Goal: Task Accomplishment & Management: Complete application form

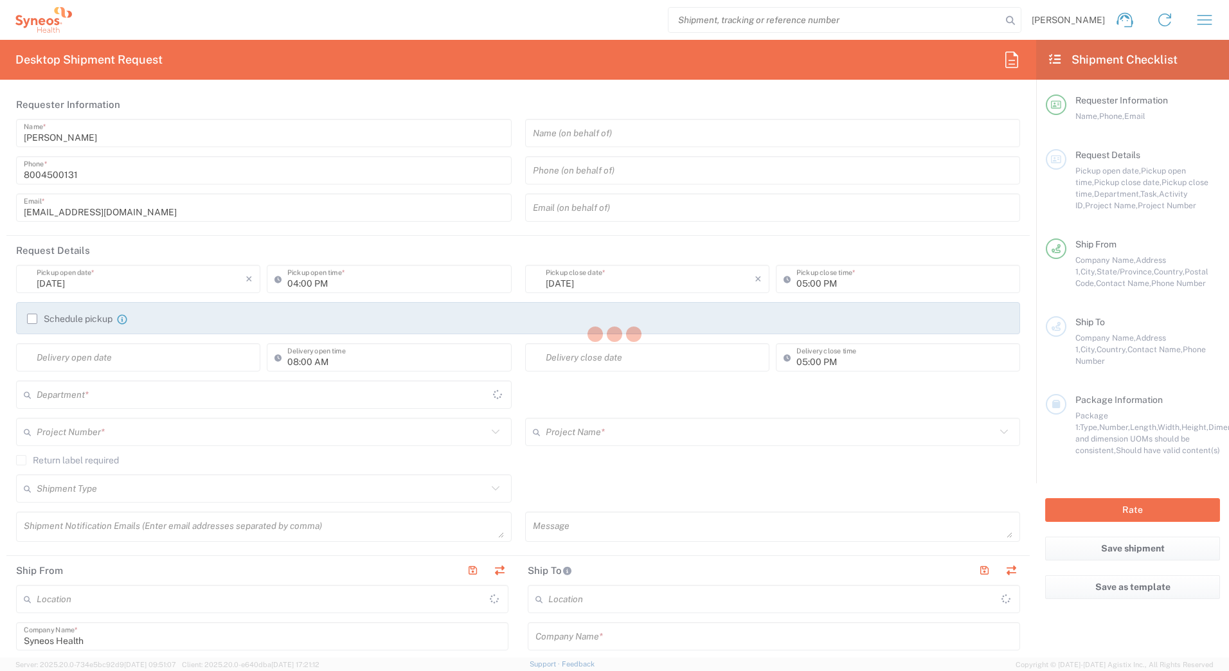
type input "[US_STATE]"
type input "[GEOGRAPHIC_DATA]"
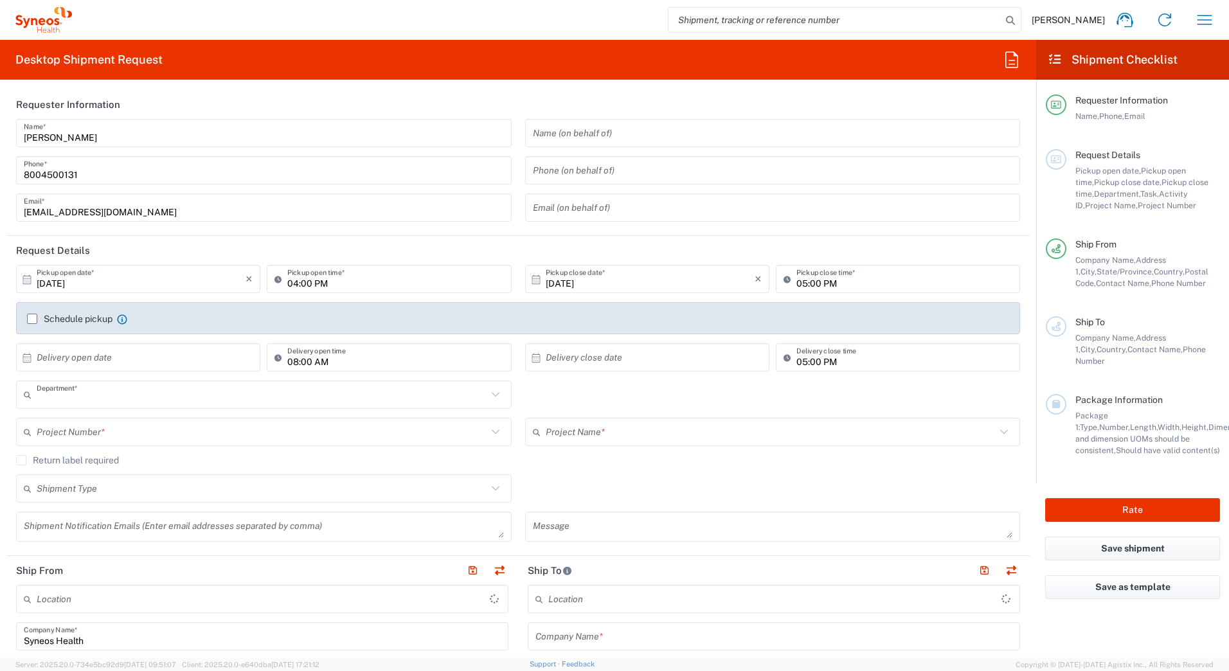
type input "4205"
type input "Syneos Health Commercial Servi- [GEOGRAPHIC_DATA] [GEOGRAPHIC_DATA]"
click at [148, 433] on input "text" at bounding box center [262, 432] width 451 height 23
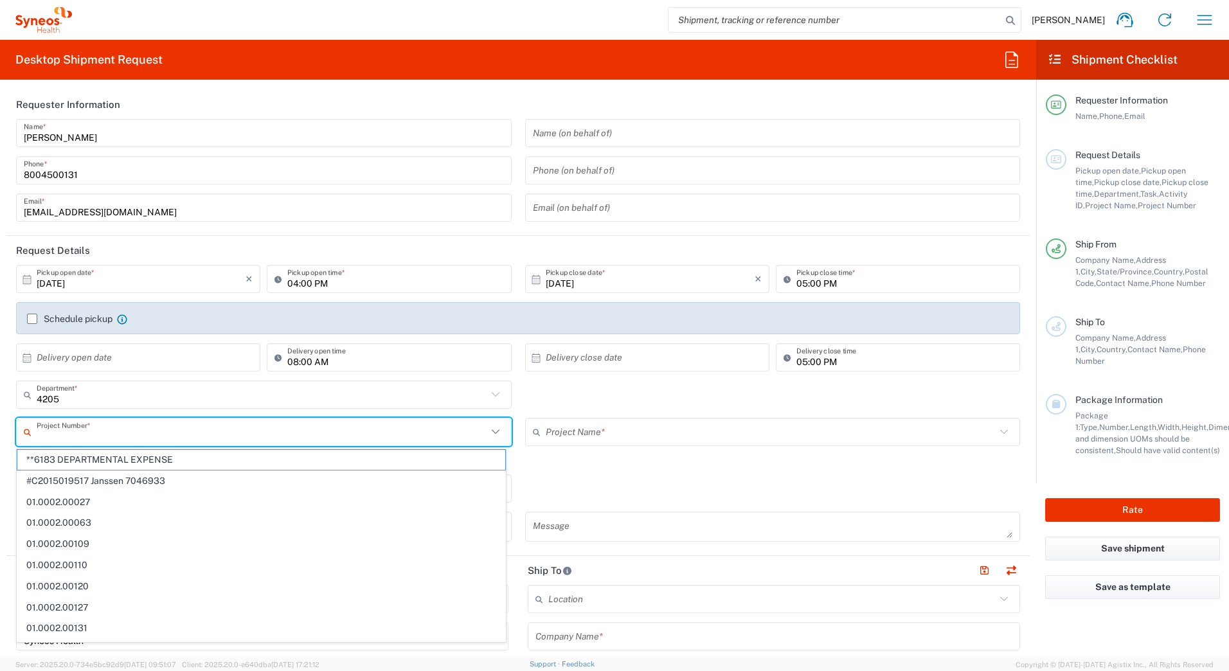
type input "8"
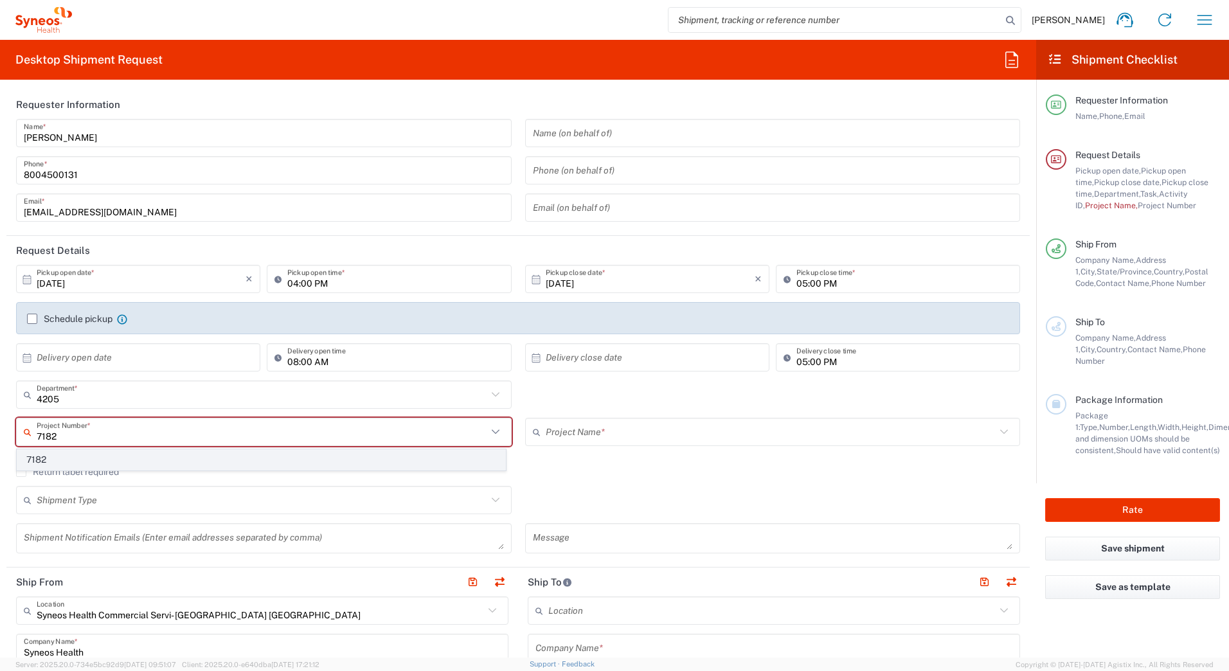
type input "7182"
click at [42, 464] on span "7182" at bounding box center [261, 460] width 488 height 20
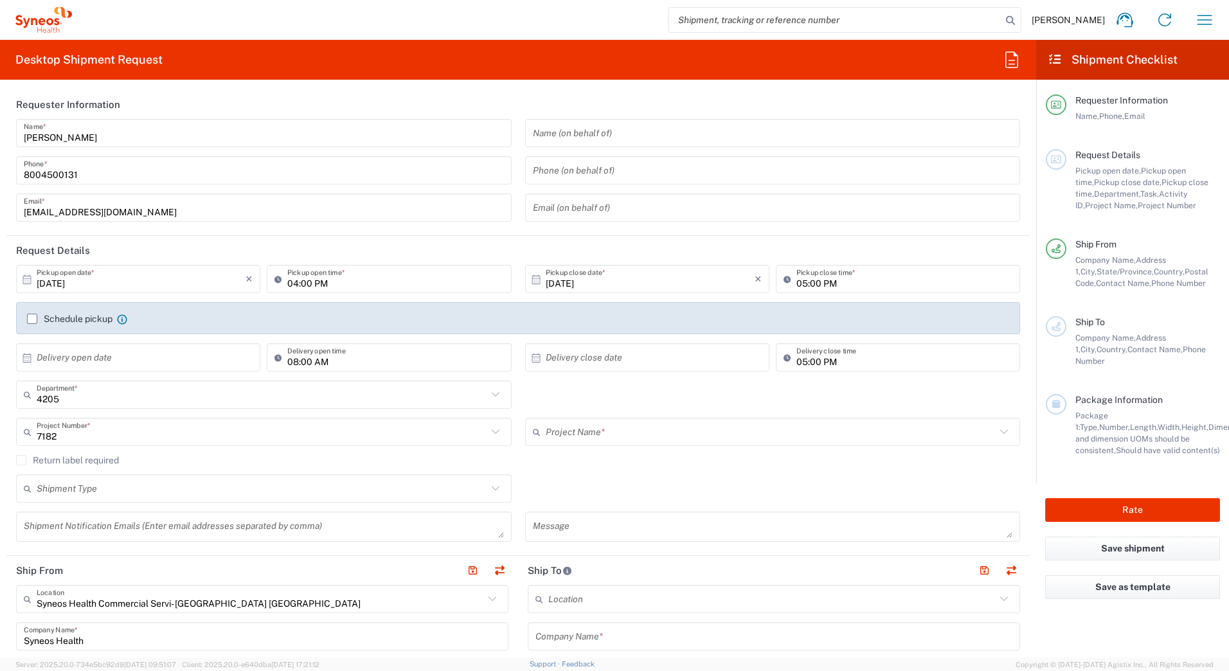
type input "ST-US_GlaxoSmithKline_Sales"
click at [46, 482] on input "text" at bounding box center [262, 489] width 451 height 23
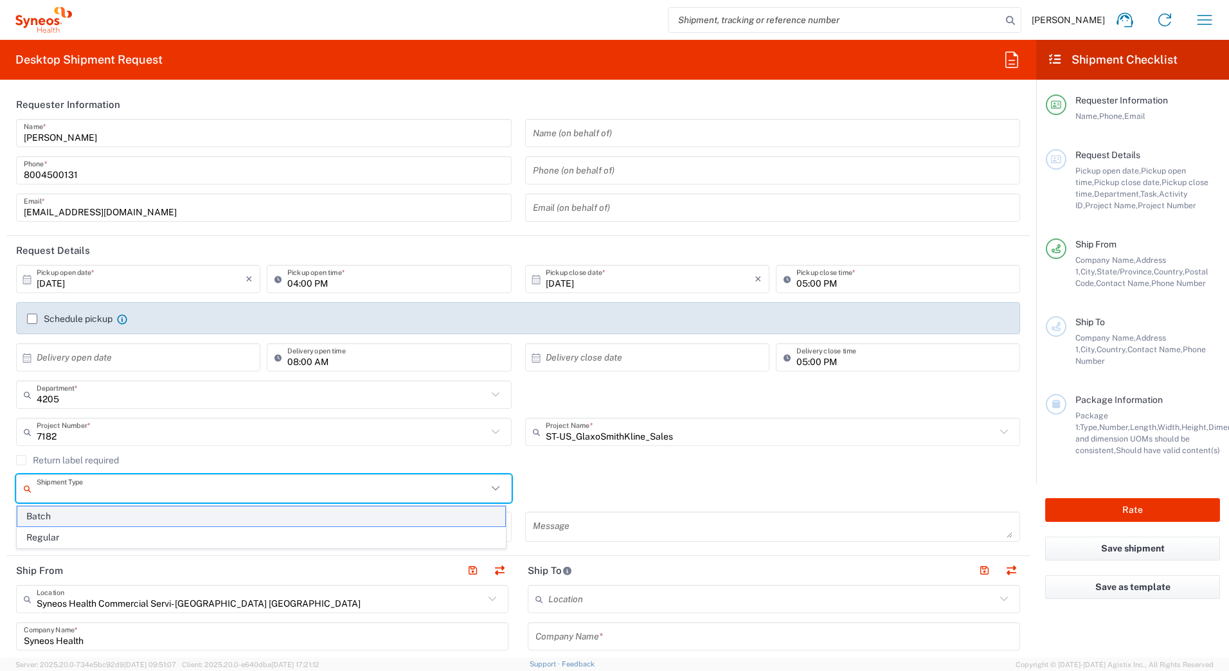
click at [47, 511] on span "Batch" at bounding box center [261, 517] width 488 height 20
type input "Batch"
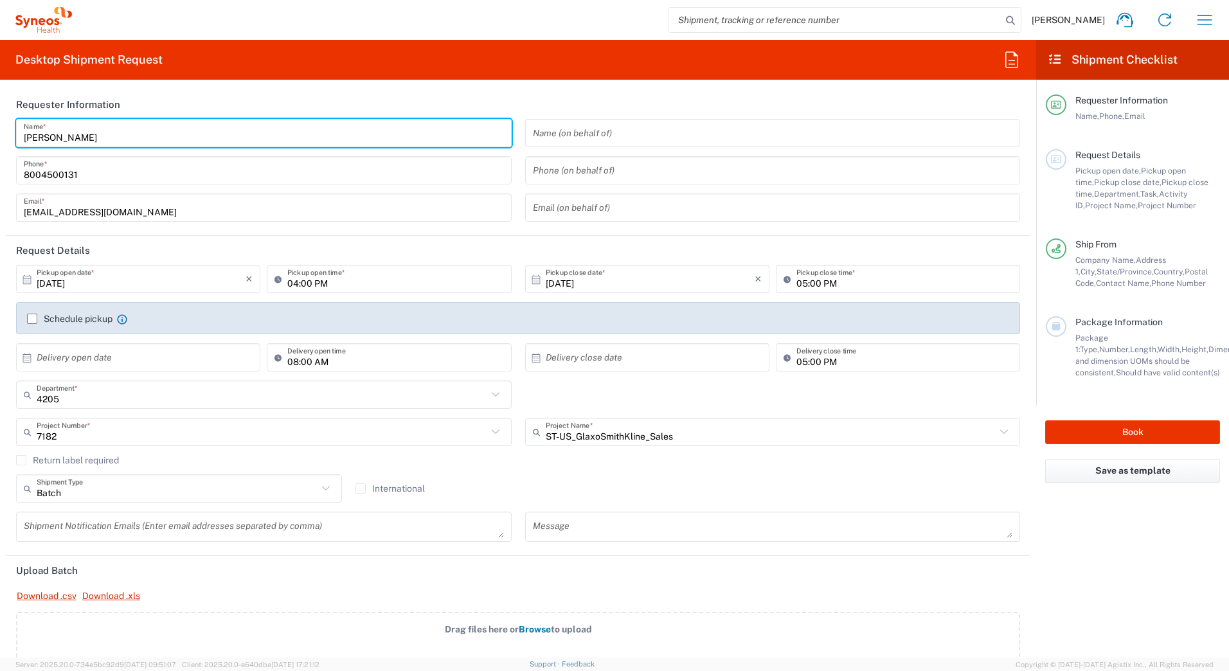
drag, startPoint x: 82, startPoint y: 134, endPoint x: -3, endPoint y: 136, distance: 84.2
click at [0, 136] on html "[PERSON_NAME] Home Shipment estimator Shipment tracking Desktop shipment reques…" at bounding box center [614, 335] width 1229 height 671
paste input "Syneos Deployments"
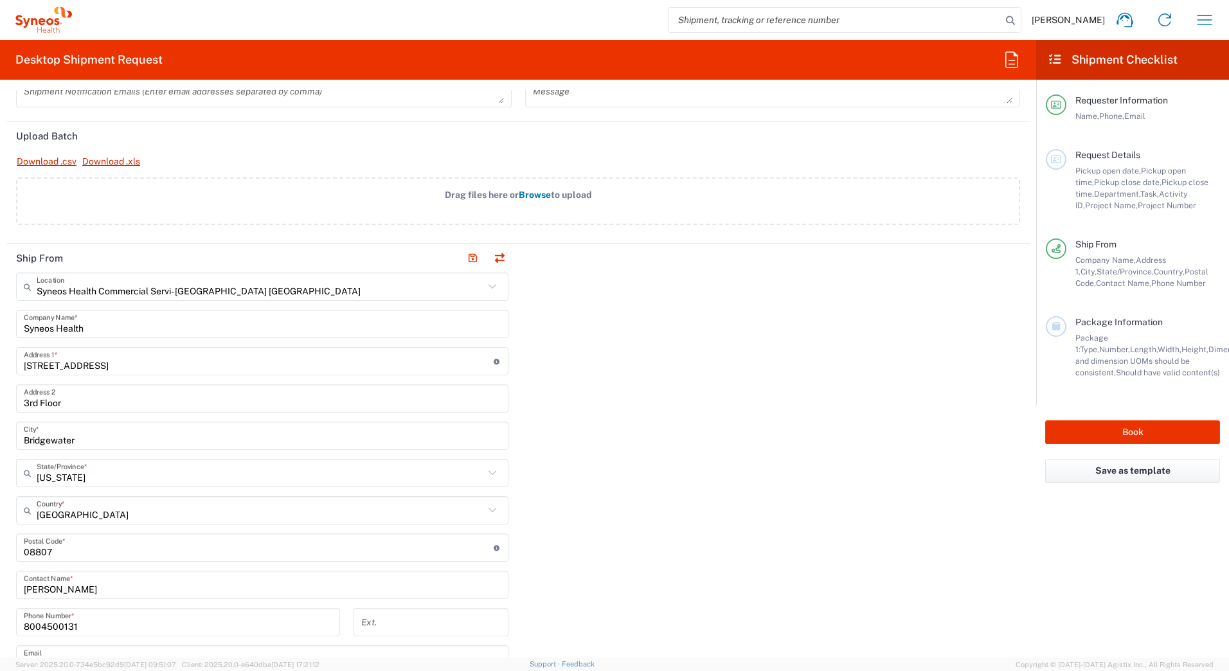
scroll to position [514, 0]
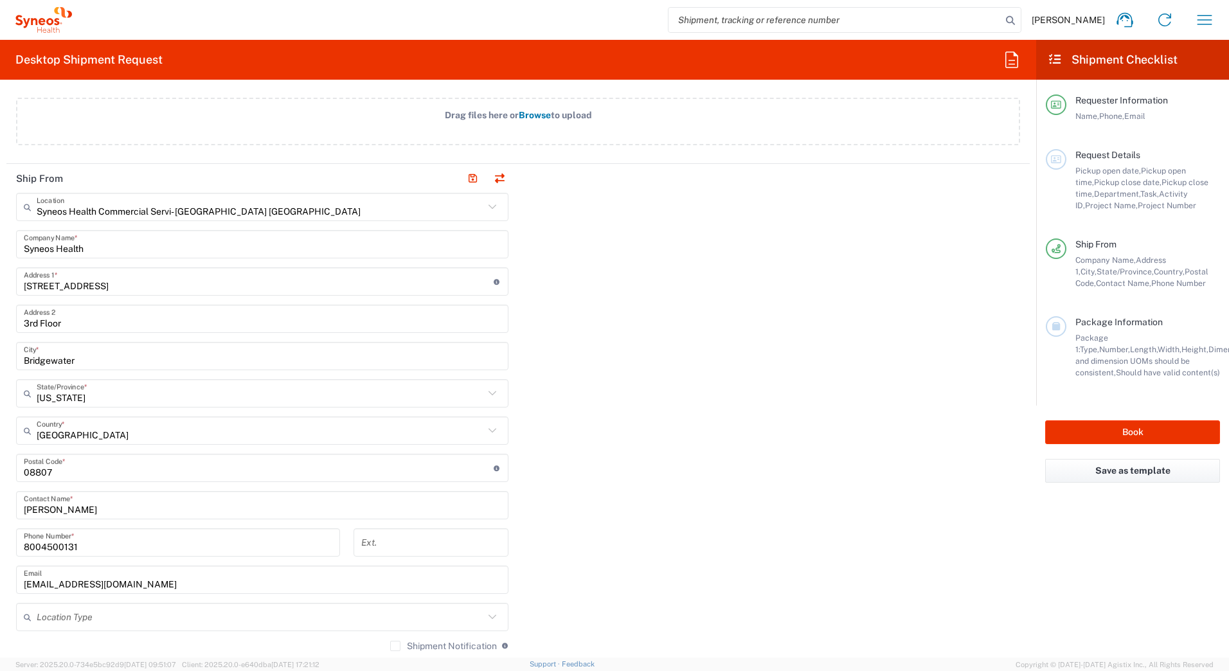
type input "Syneos Deployments"
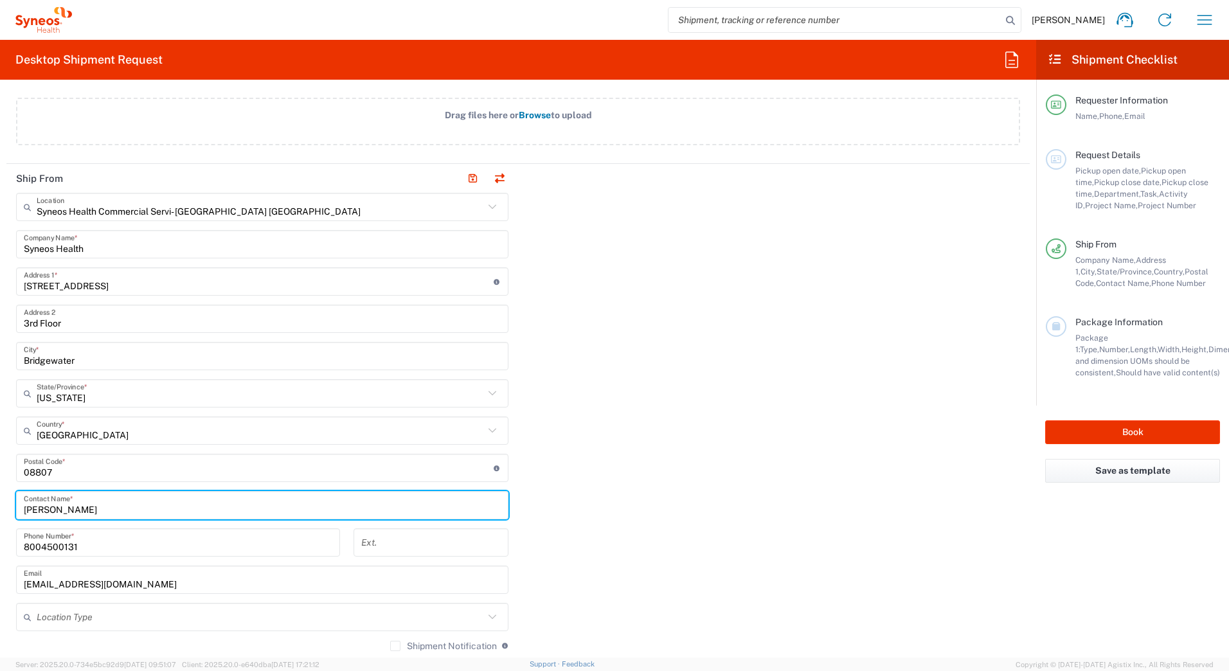
drag, startPoint x: 98, startPoint y: 506, endPoint x: -3, endPoint y: 507, distance: 100.3
click at [0, 507] on html "[PERSON_NAME] Home Shipment estimator Shipment tracking Desktop shipment reques…" at bounding box center [614, 335] width 1229 height 671
paste input "Syneos Deployments"
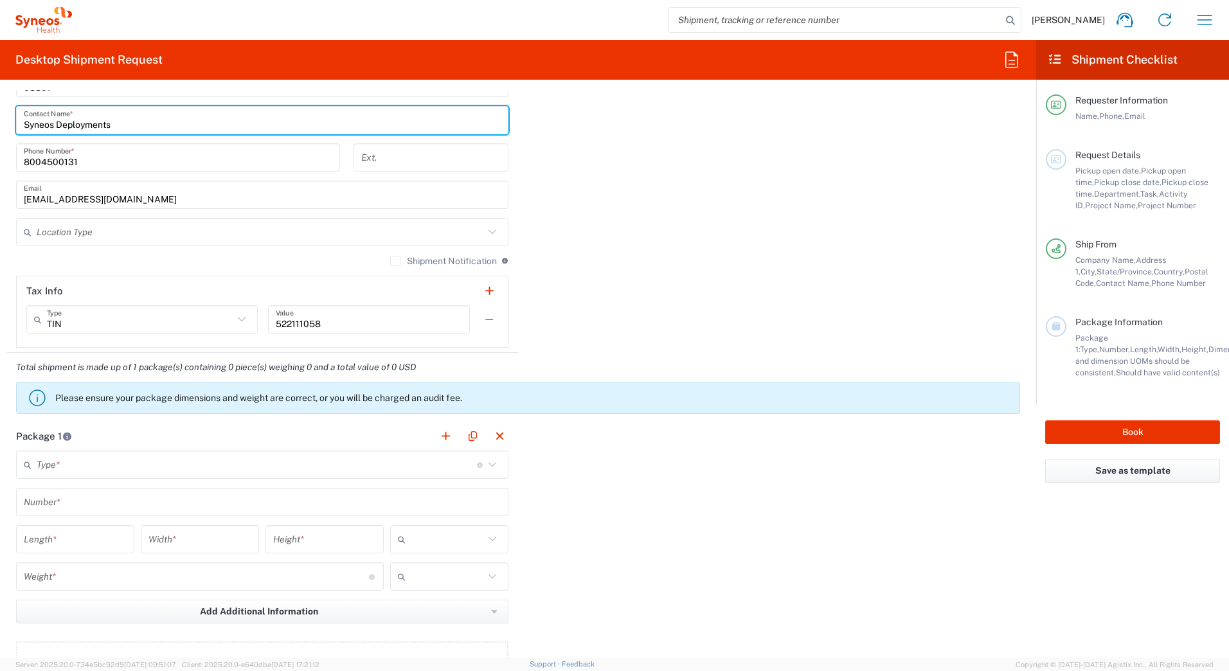
scroll to position [900, 0]
type input "Syneos Deployments"
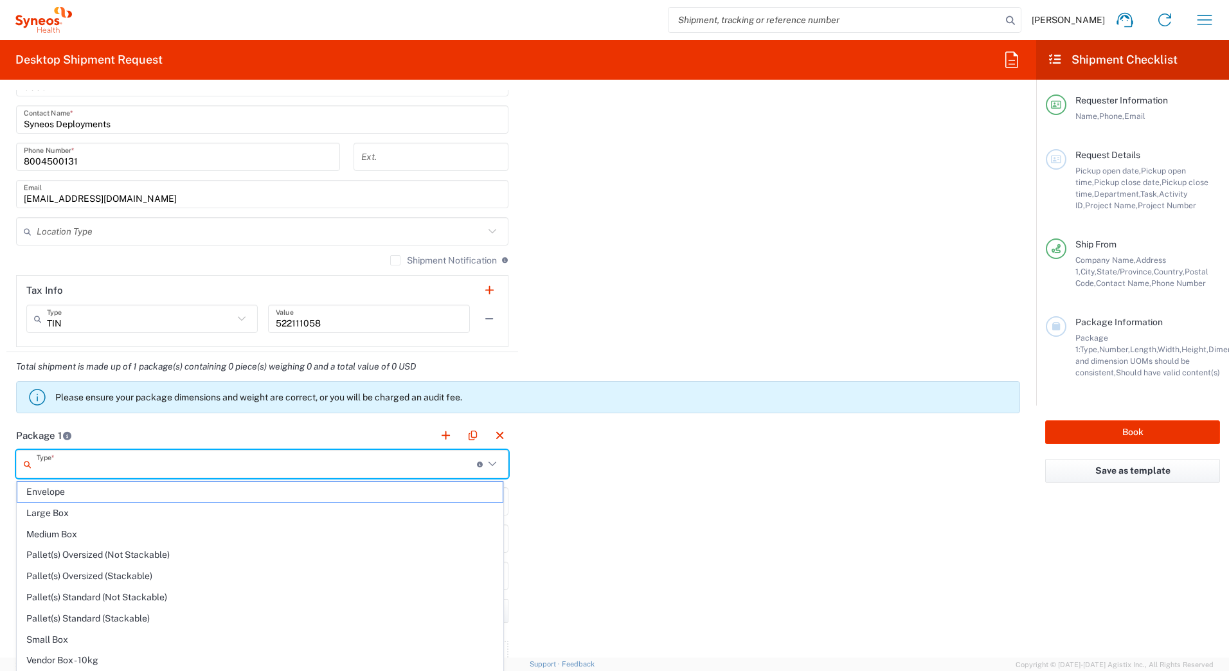
click at [91, 464] on input "text" at bounding box center [257, 464] width 440 height 23
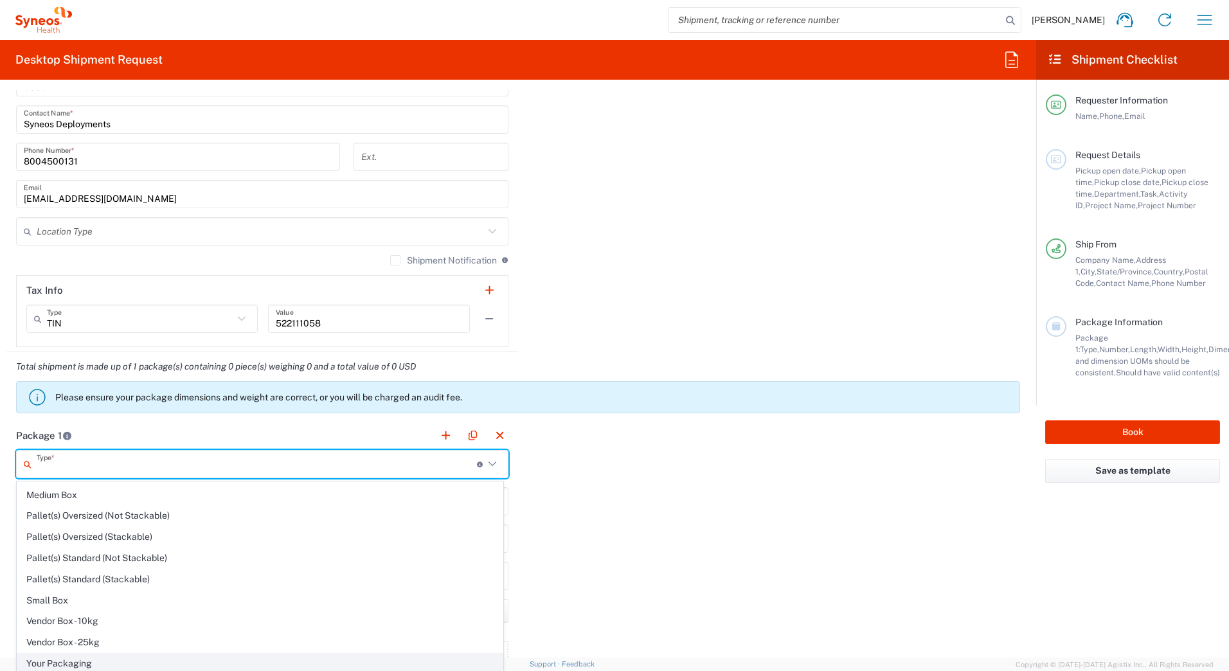
click at [88, 658] on span "Your Packaging" at bounding box center [259, 664] width 485 height 20
type input "Your Packaging"
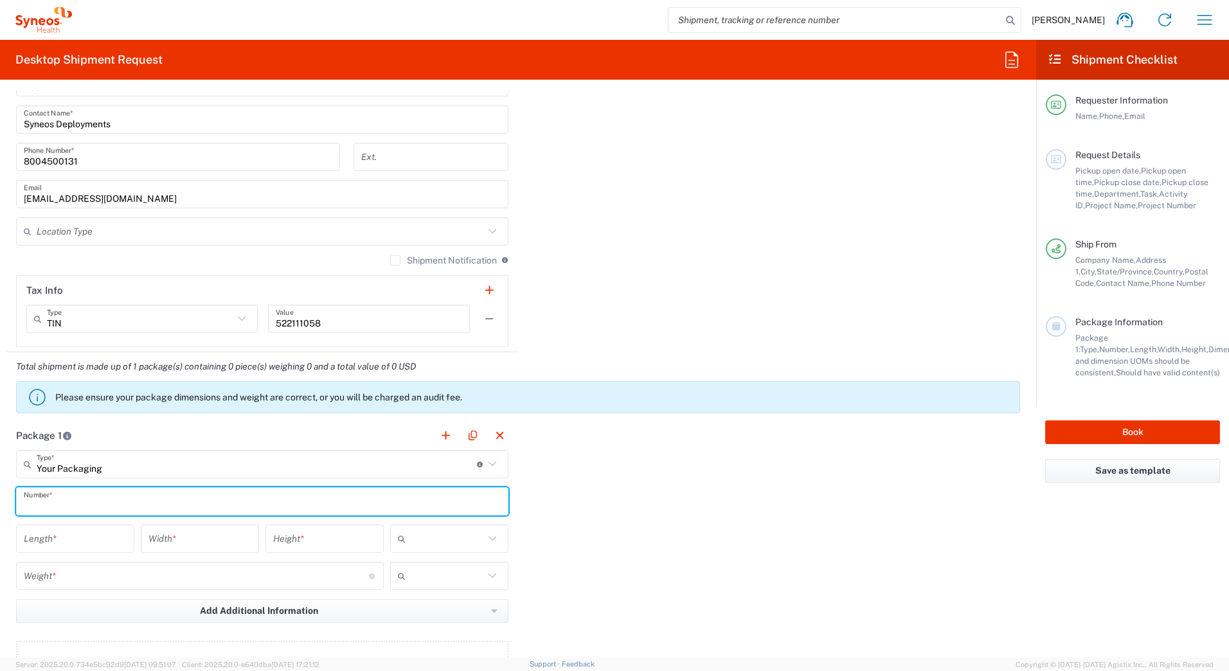
click at [32, 503] on input "text" at bounding box center [262, 502] width 477 height 23
type input "1"
click at [36, 537] on input "number" at bounding box center [75, 539] width 103 height 23
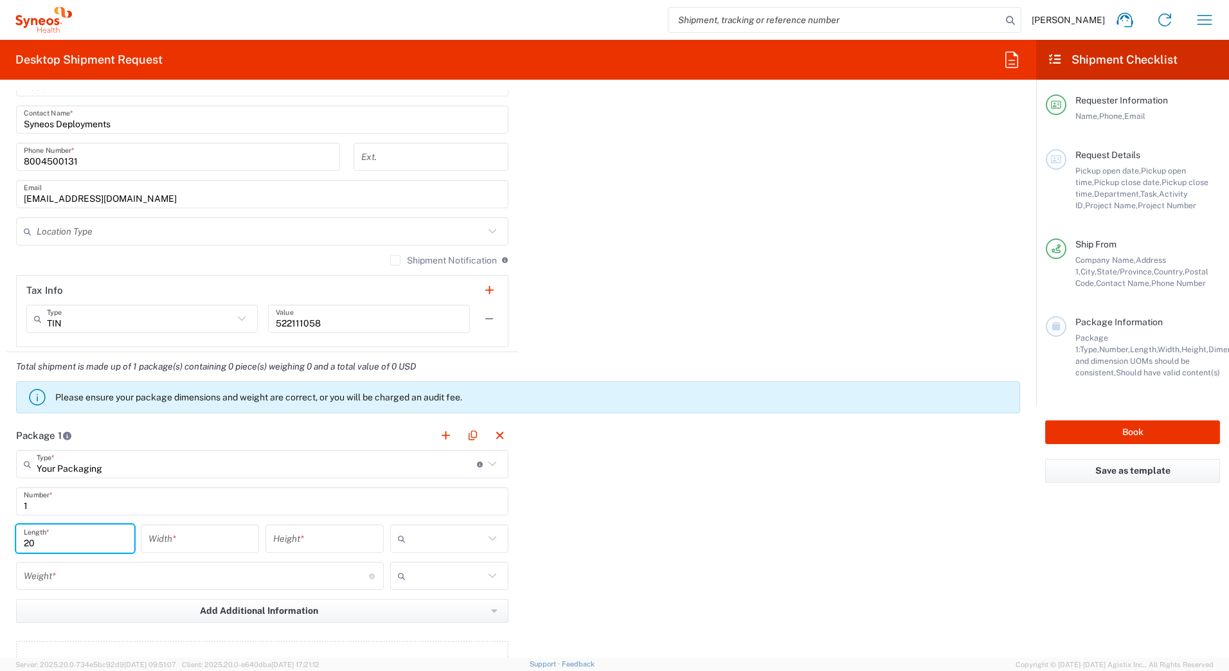
type input "20"
type input "16"
type input "5"
click at [420, 536] on input "text" at bounding box center [447, 538] width 73 height 21
click at [413, 605] on span "in" at bounding box center [445, 609] width 114 height 20
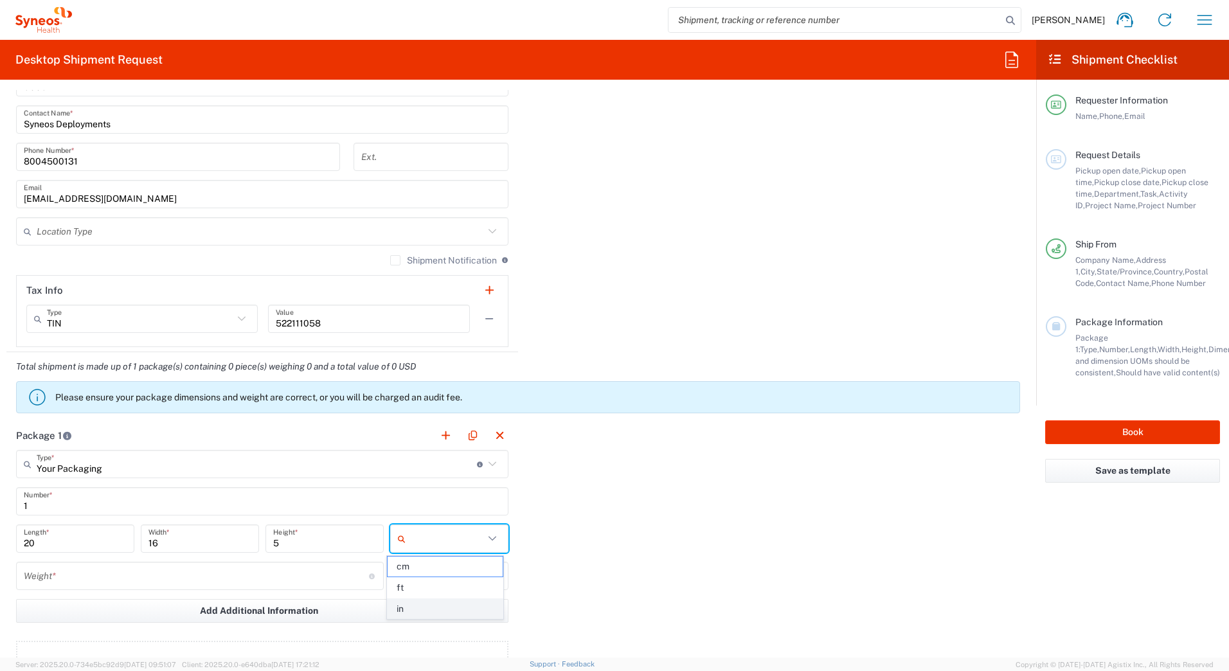
type input "in"
click at [51, 580] on input "number" at bounding box center [196, 576] width 345 height 23
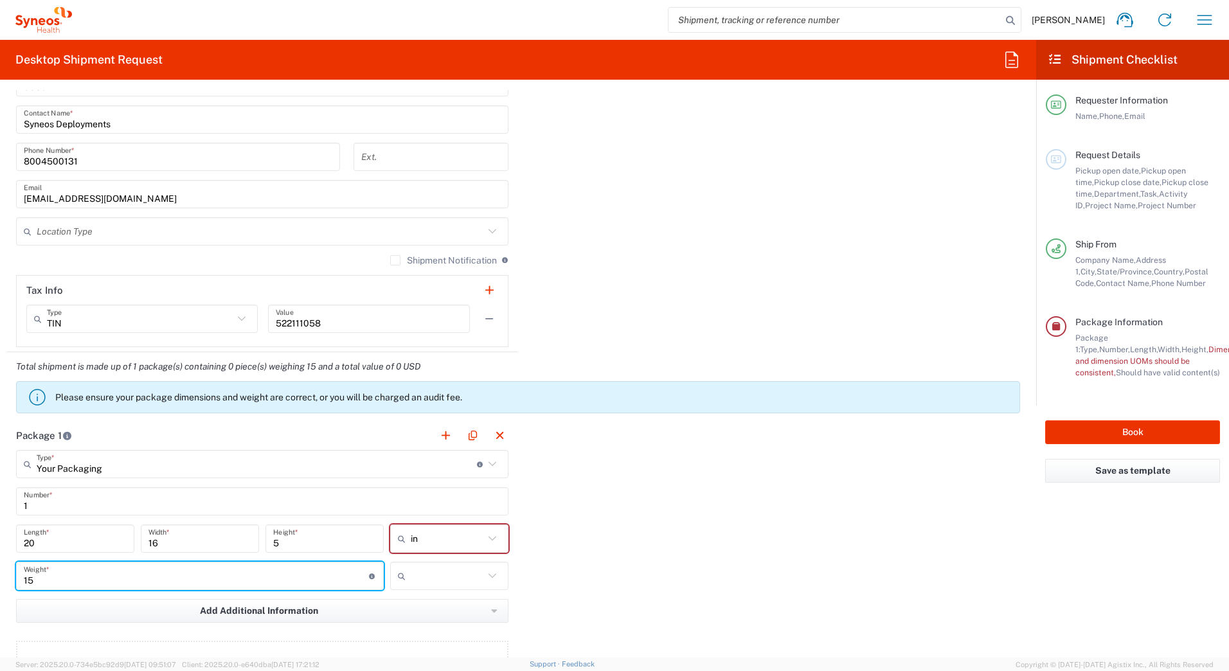
type input "15"
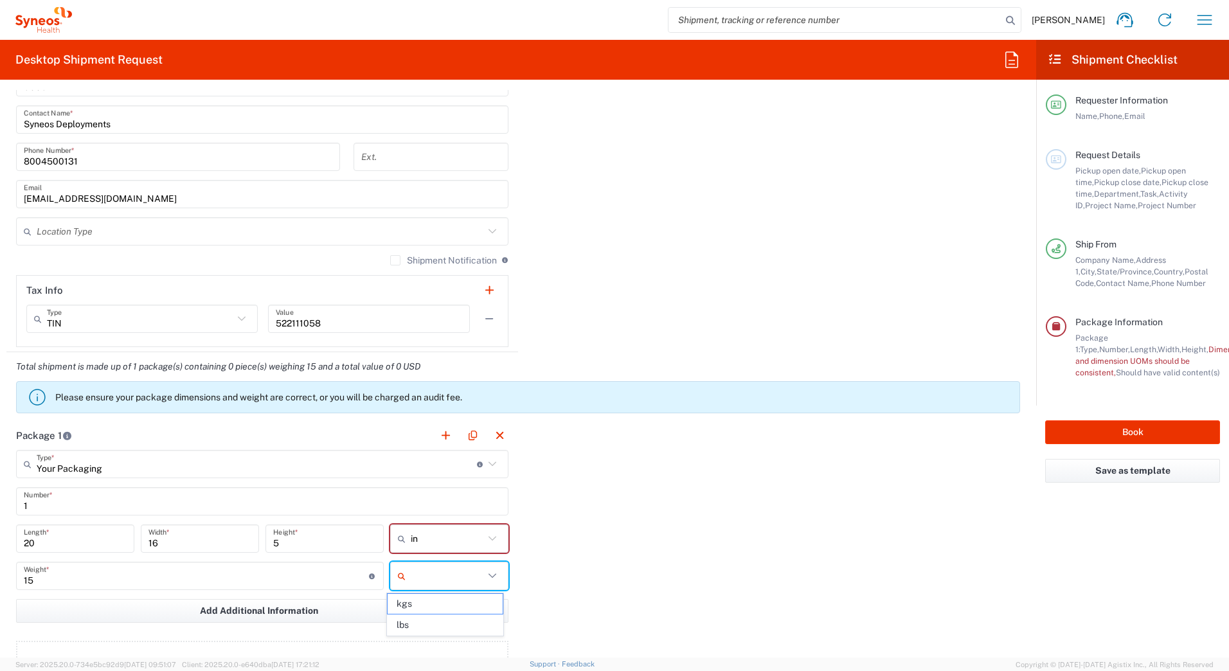
click at [477, 582] on input "text" at bounding box center [447, 576] width 73 height 21
click at [424, 622] on span "lbs" at bounding box center [445, 625] width 114 height 20
type input "lbs"
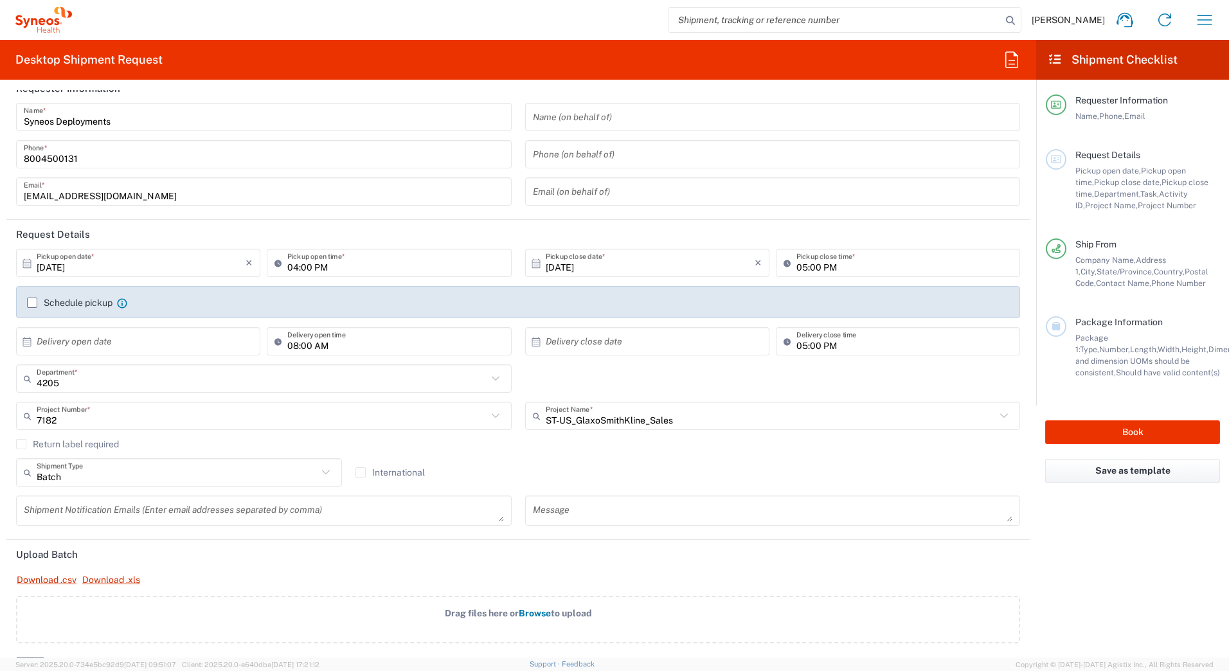
scroll to position [0, 0]
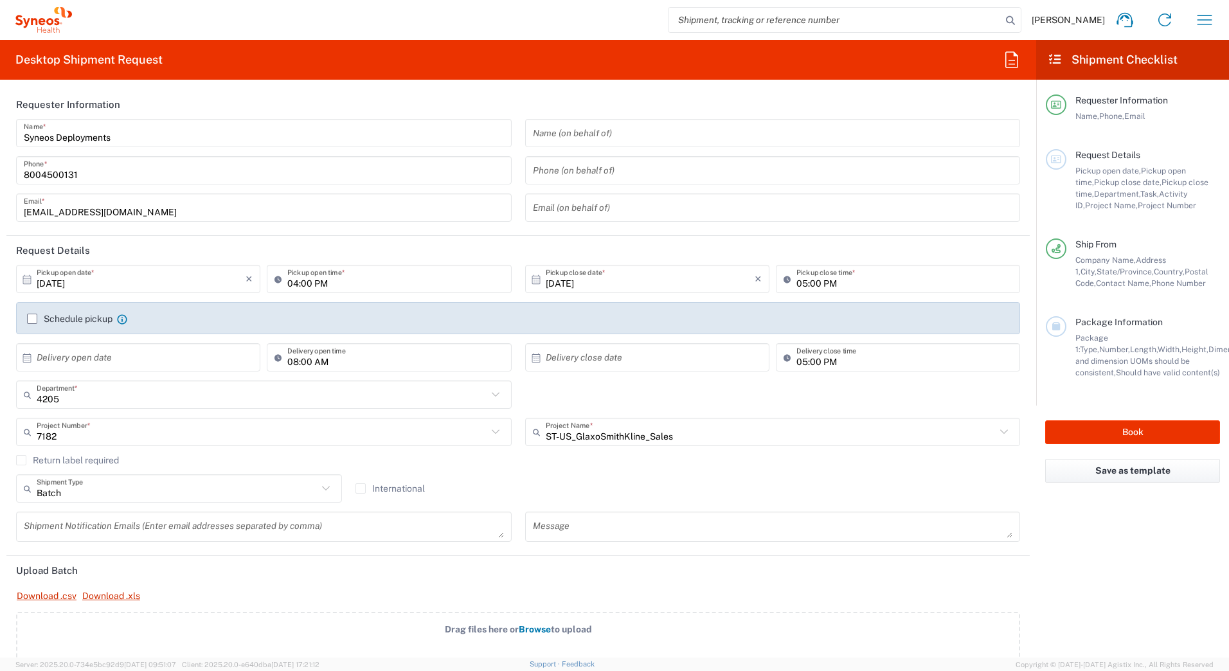
click at [46, 282] on input "[DATE]" at bounding box center [141, 279] width 209 height 23
click at [174, 358] on span "10" at bounding box center [176, 360] width 19 height 18
type input "[DATE]"
click at [292, 284] on input "04:00 PM" at bounding box center [395, 279] width 216 height 23
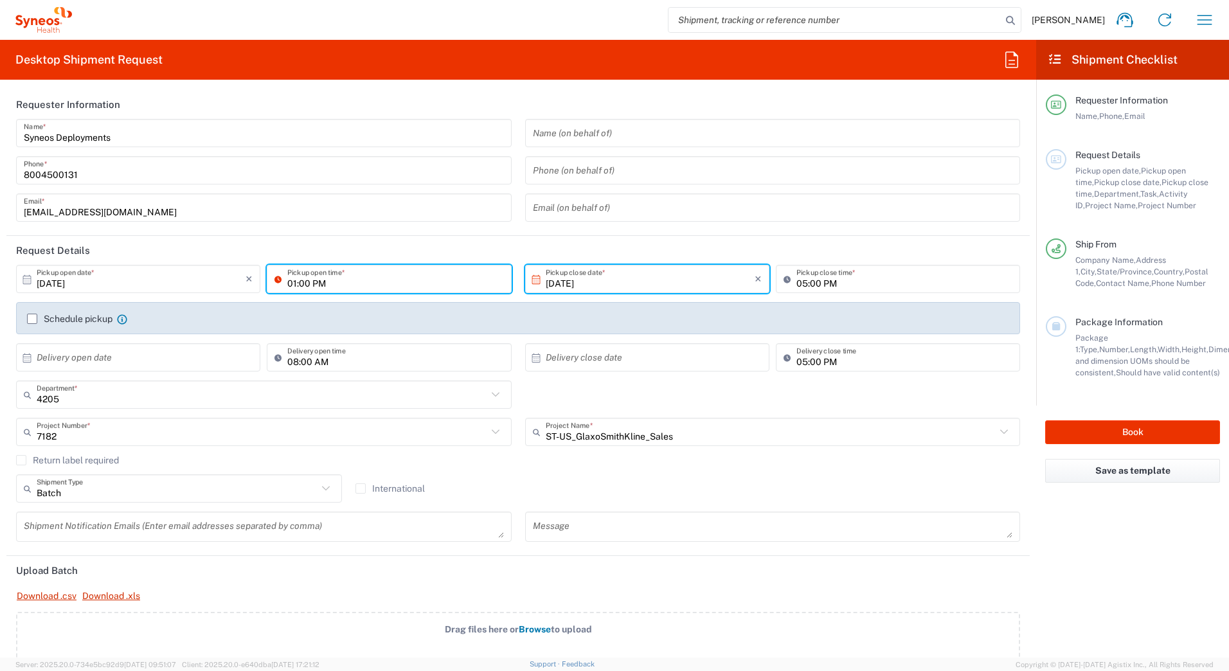
type input "01:00 PM"
click at [329, 203] on input "[EMAIL_ADDRESS][DOMAIN_NAME]" at bounding box center [264, 208] width 480 height 23
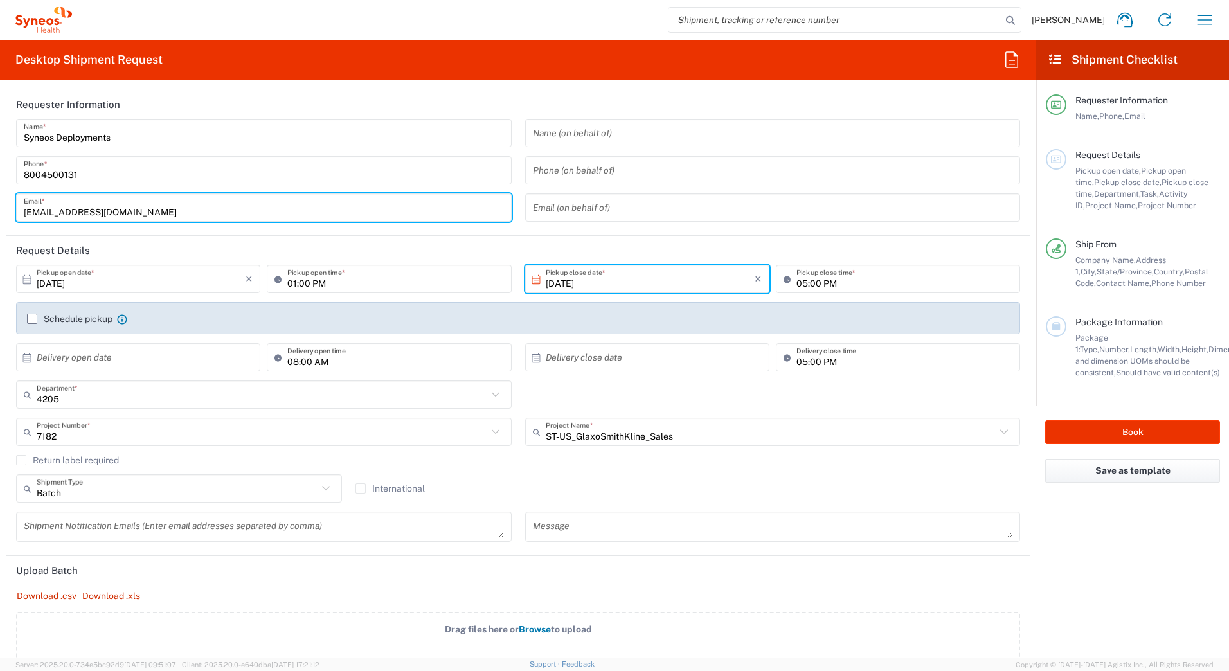
click at [329, 203] on input "[EMAIL_ADDRESS][DOMAIN_NAME]" at bounding box center [264, 208] width 480 height 23
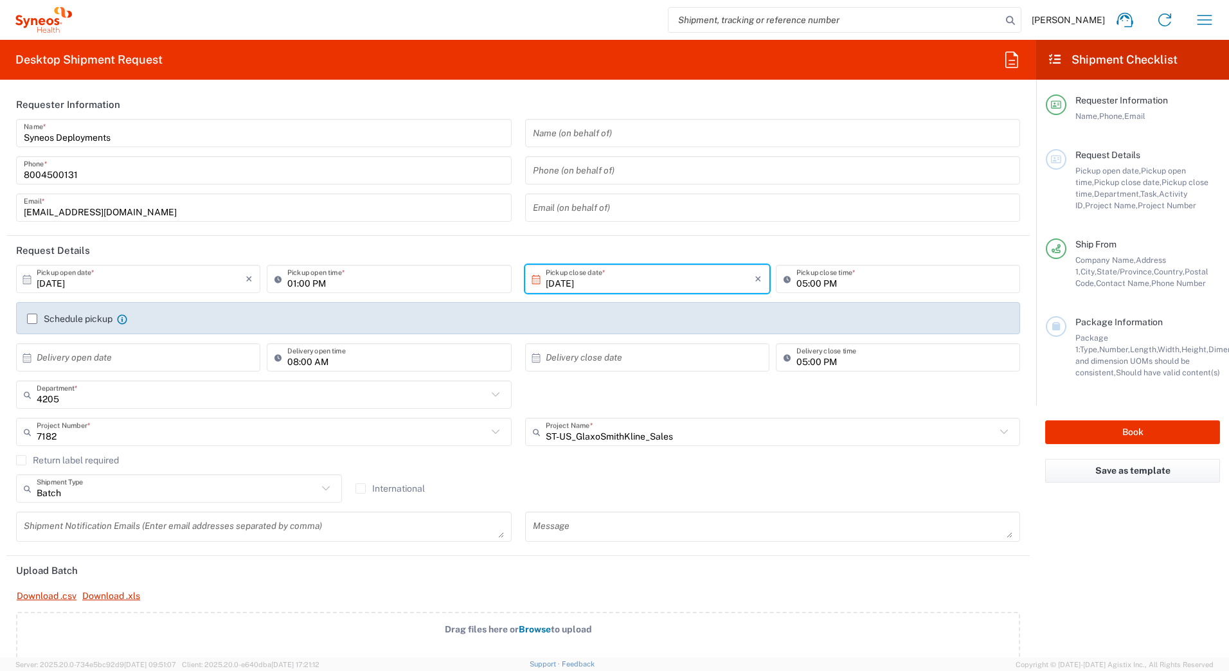
click at [334, 187] on div "Syneos Deployments Name * [PHONE_NUMBER] Phone * [EMAIL_ADDRESS][DOMAIN_NAME] E…" at bounding box center [264, 175] width 509 height 112
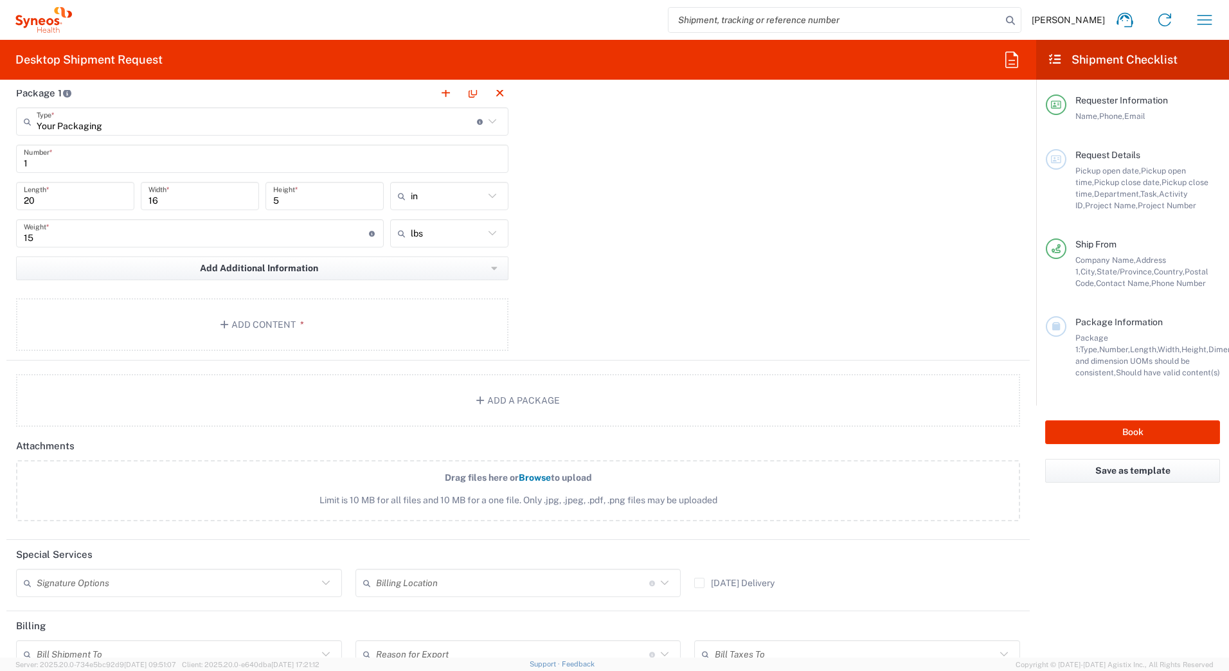
scroll to position [1286, 0]
click at [221, 326] on icon "button" at bounding box center [227, 323] width 12 height 9
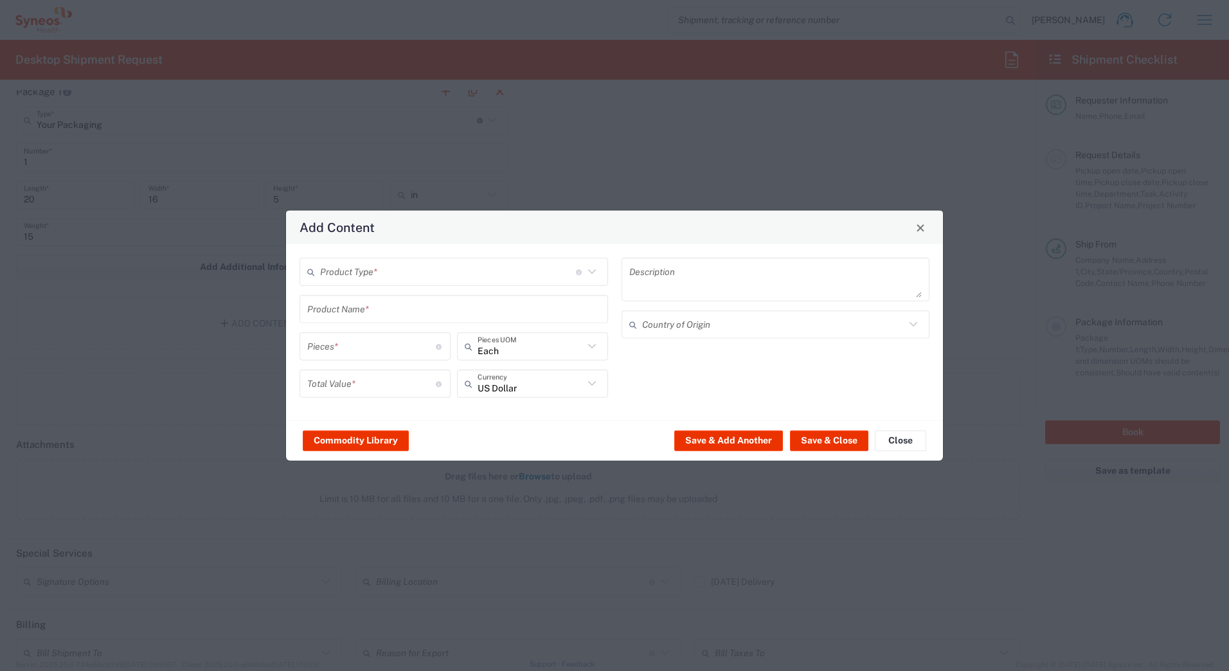
click at [339, 274] on input "text" at bounding box center [448, 271] width 256 height 23
click at [337, 324] on span "General Commodity" at bounding box center [454, 321] width 306 height 20
type input "General Commodity"
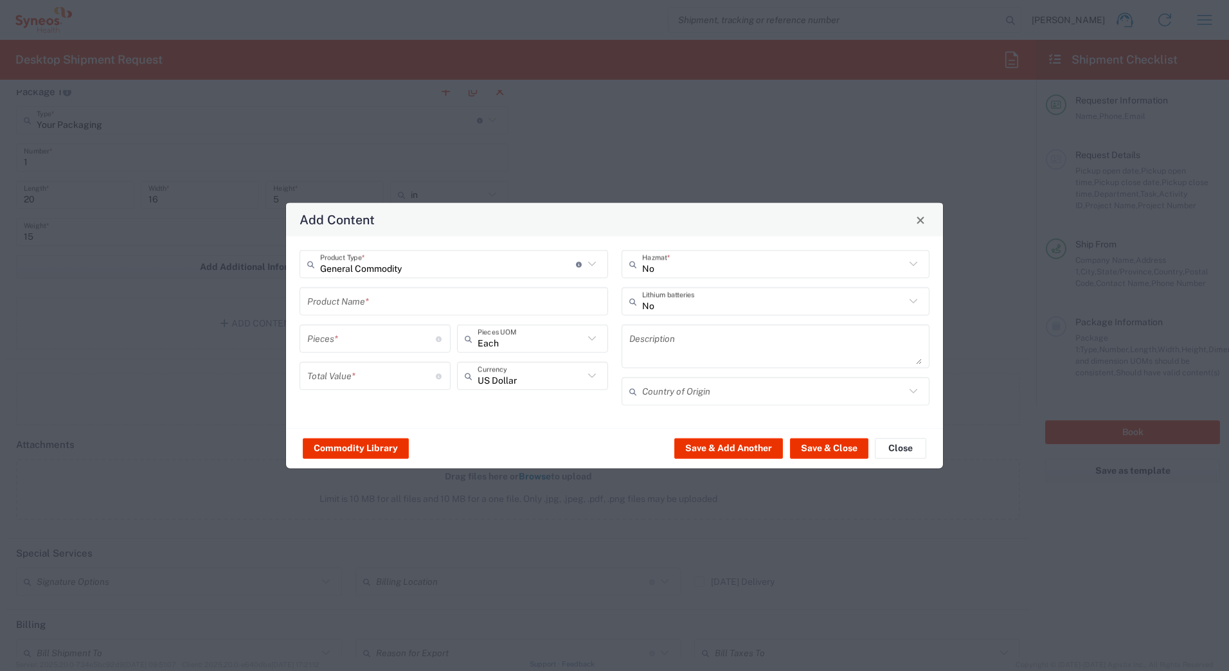
click at [333, 301] on input "text" at bounding box center [453, 301] width 293 height 23
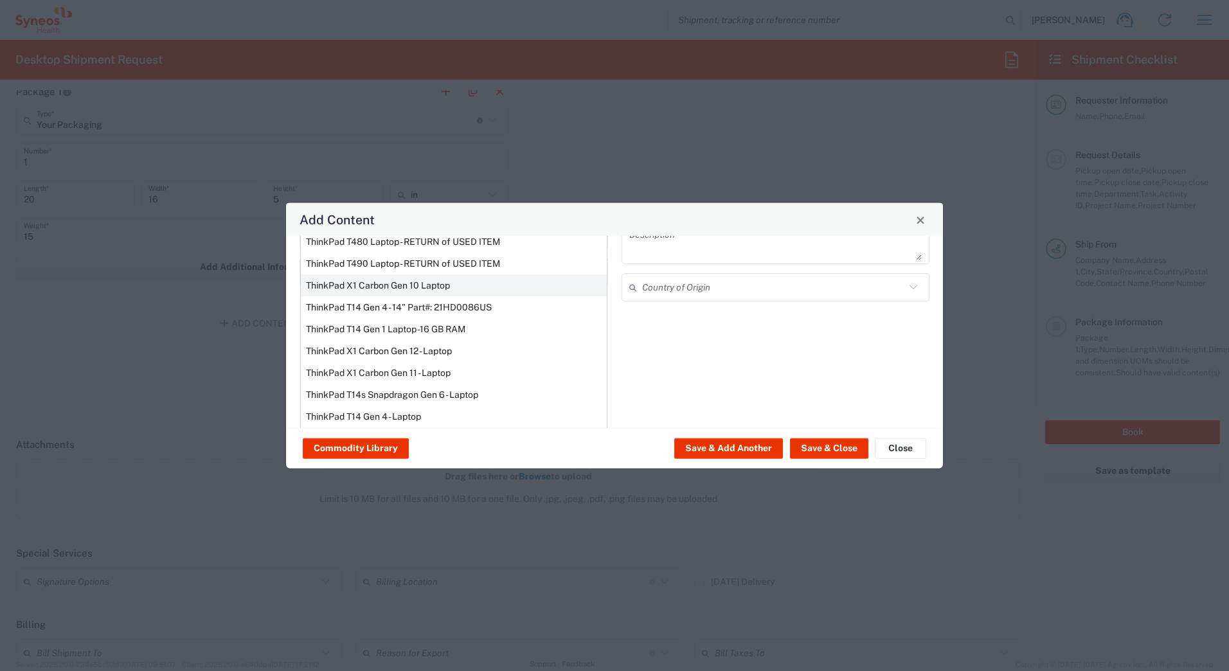
scroll to position [109, 0]
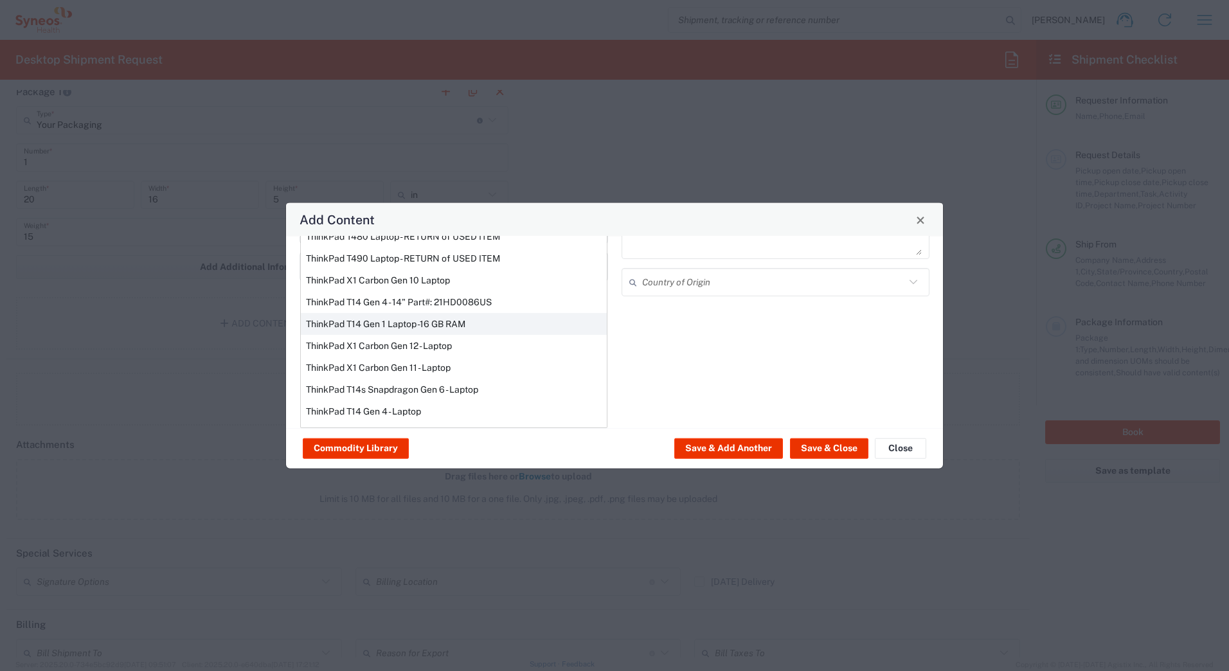
click at [343, 323] on div "ThinkPad T14 Gen 1 Laptop -16 GB RAM" at bounding box center [454, 324] width 306 height 22
type input "ThinkPad T14 Gen 1 Laptop -16 GB RAM"
type textarea "Intel Core i5-10210U- 14"- 512 GB SSD"
type input "[GEOGRAPHIC_DATA]"
type input "Yes"
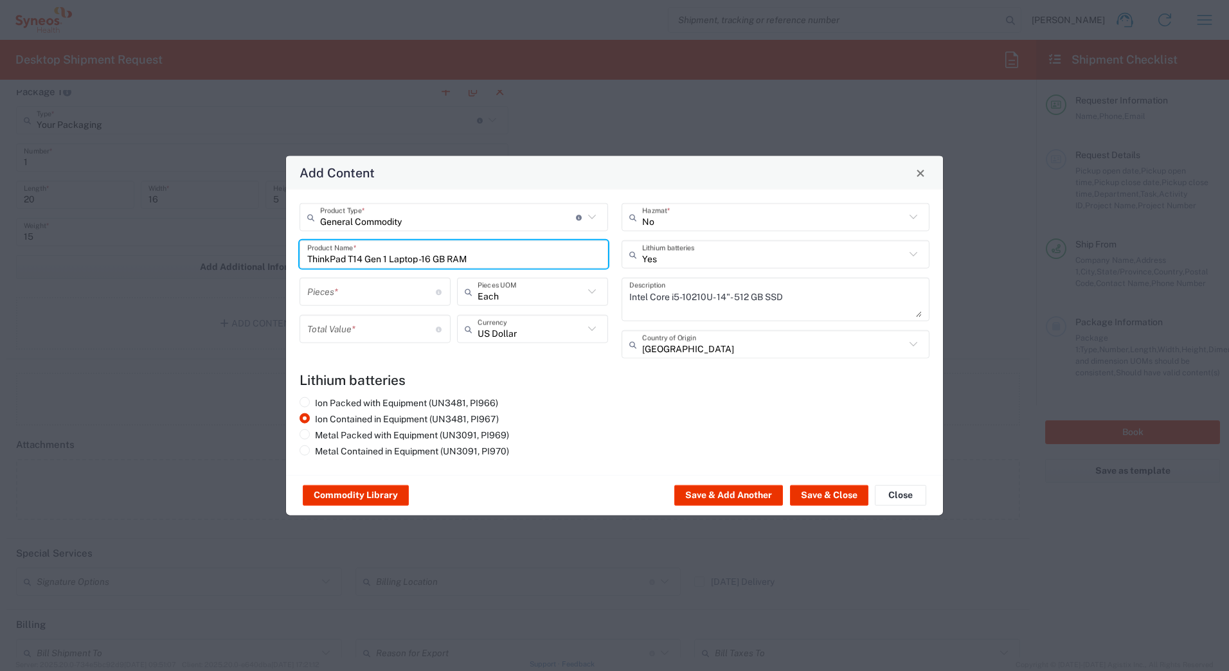
scroll to position [0, 0]
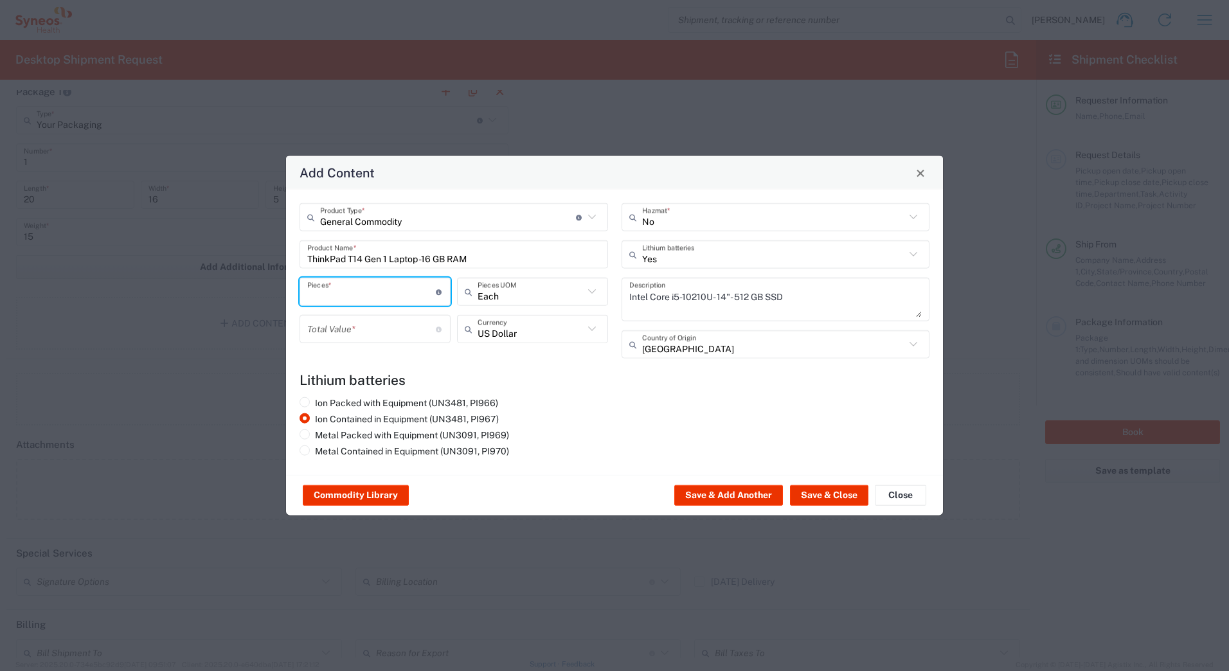
click at [330, 295] on input "number" at bounding box center [371, 291] width 129 height 23
type input "1"
click at [334, 327] on input "number" at bounding box center [371, 329] width 129 height 23
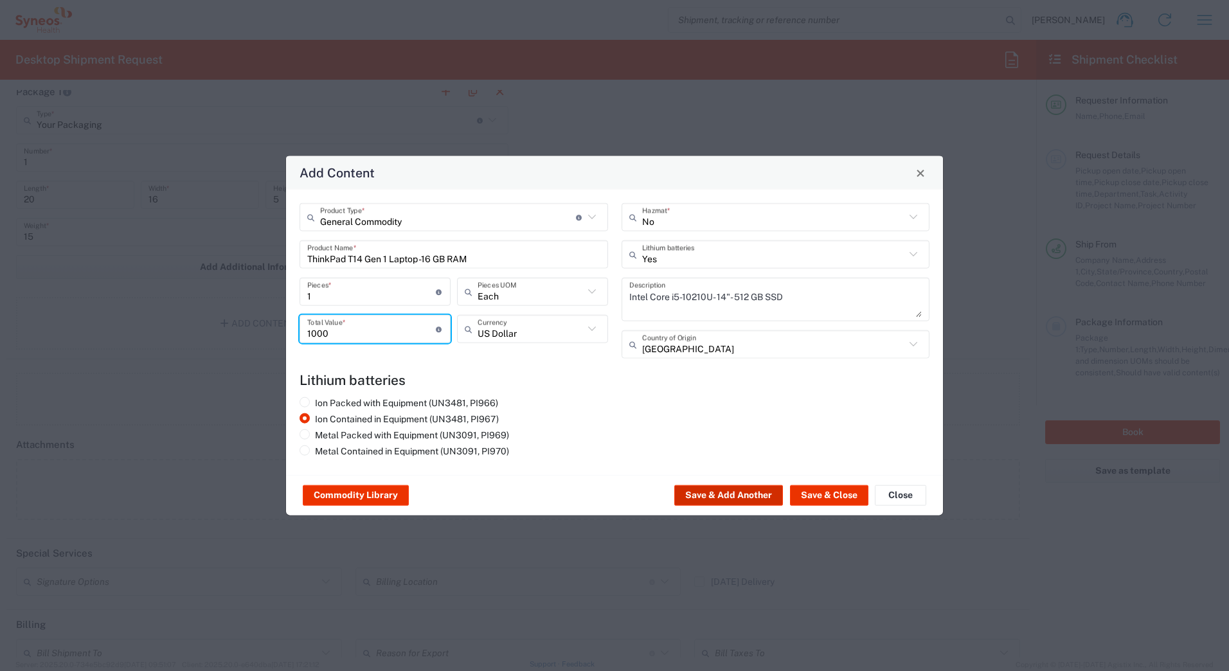
type input "1000"
click at [725, 489] on button "Save & Add Another" at bounding box center [728, 495] width 109 height 21
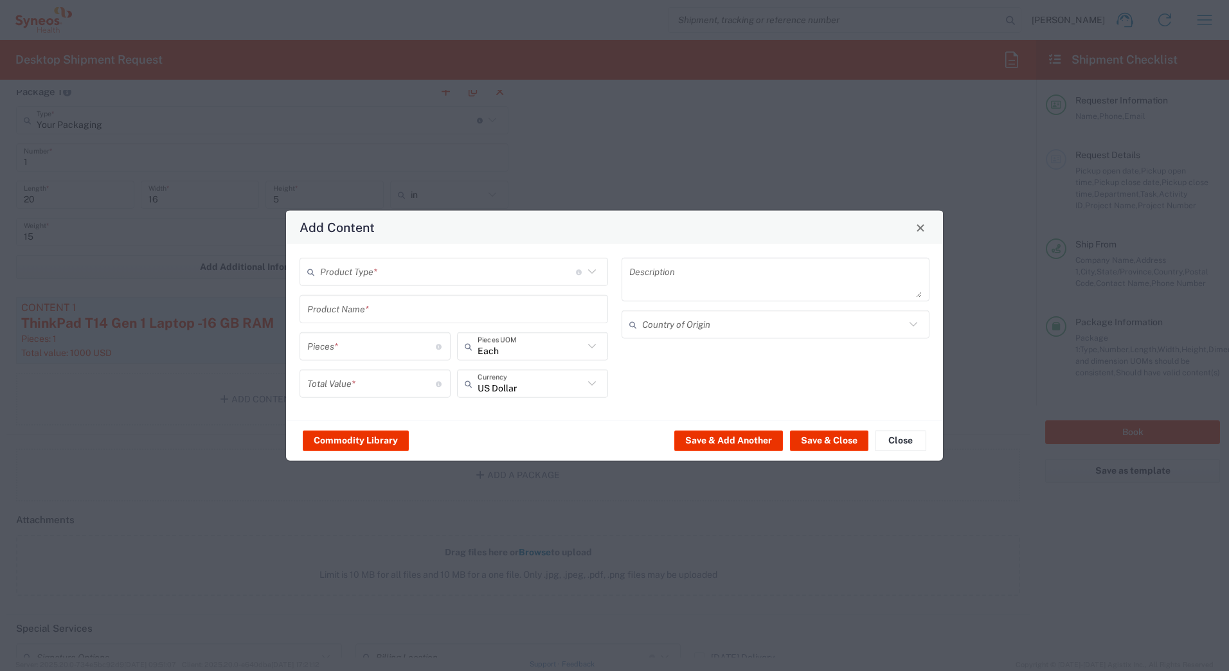
click at [351, 275] on input "text" at bounding box center [448, 271] width 256 height 23
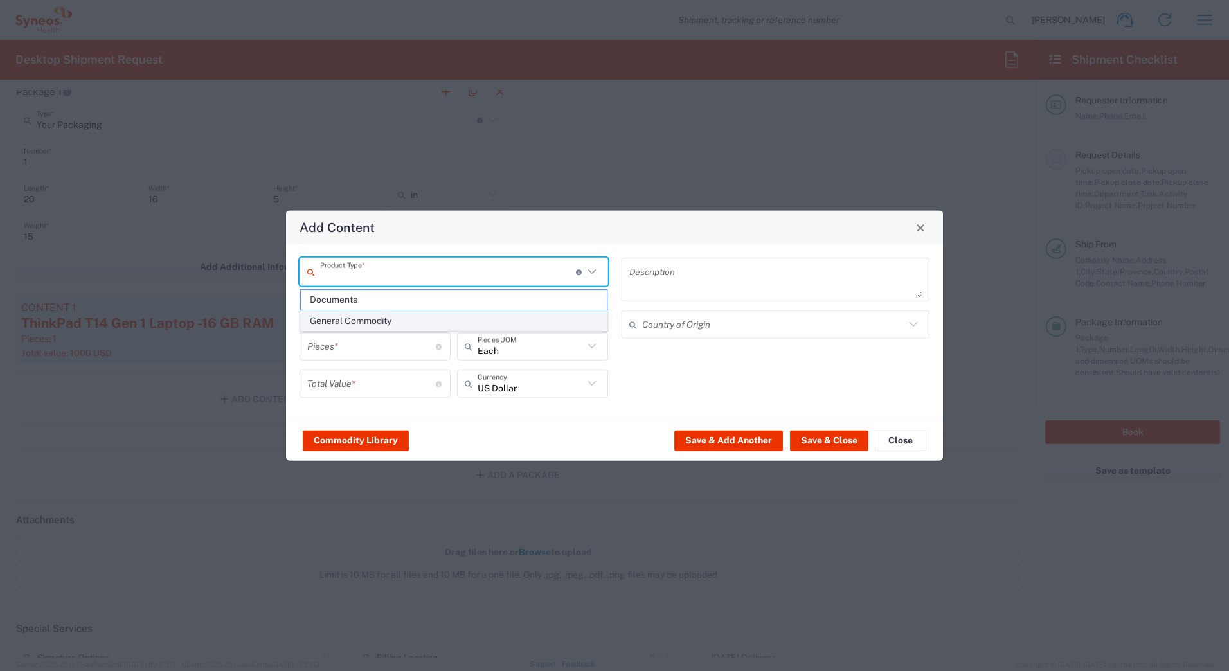
click at [347, 322] on span "General Commodity" at bounding box center [454, 321] width 306 height 20
type input "General Commodity"
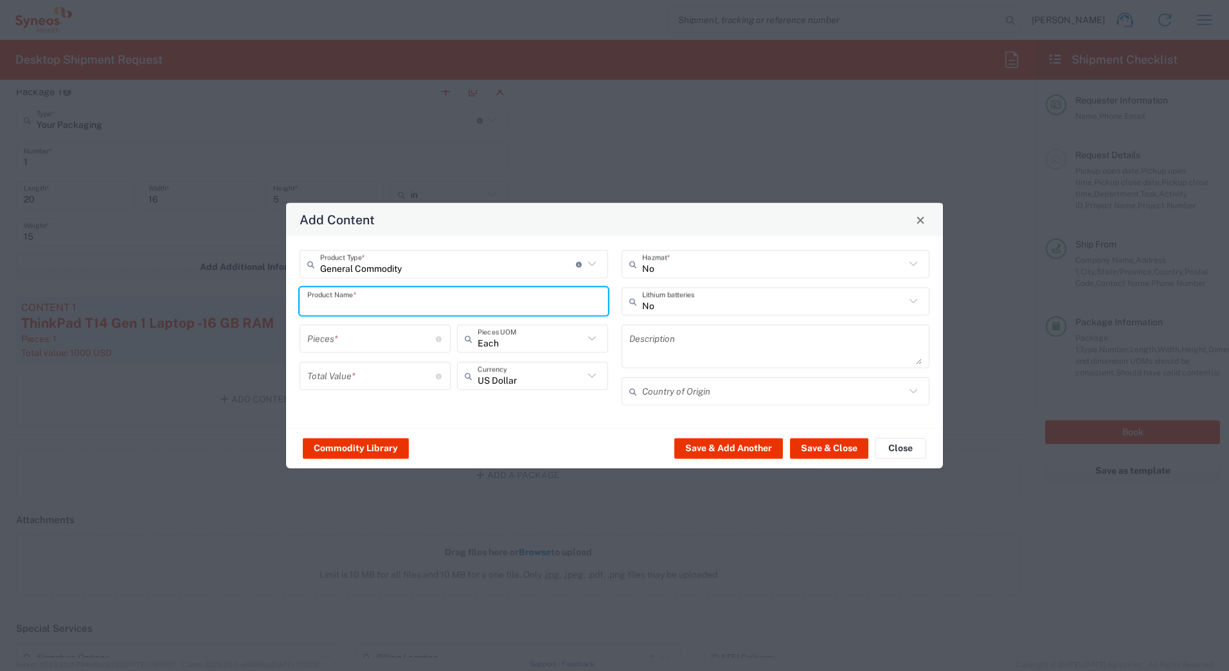
click at [337, 296] on input "text" at bounding box center [453, 301] width 293 height 23
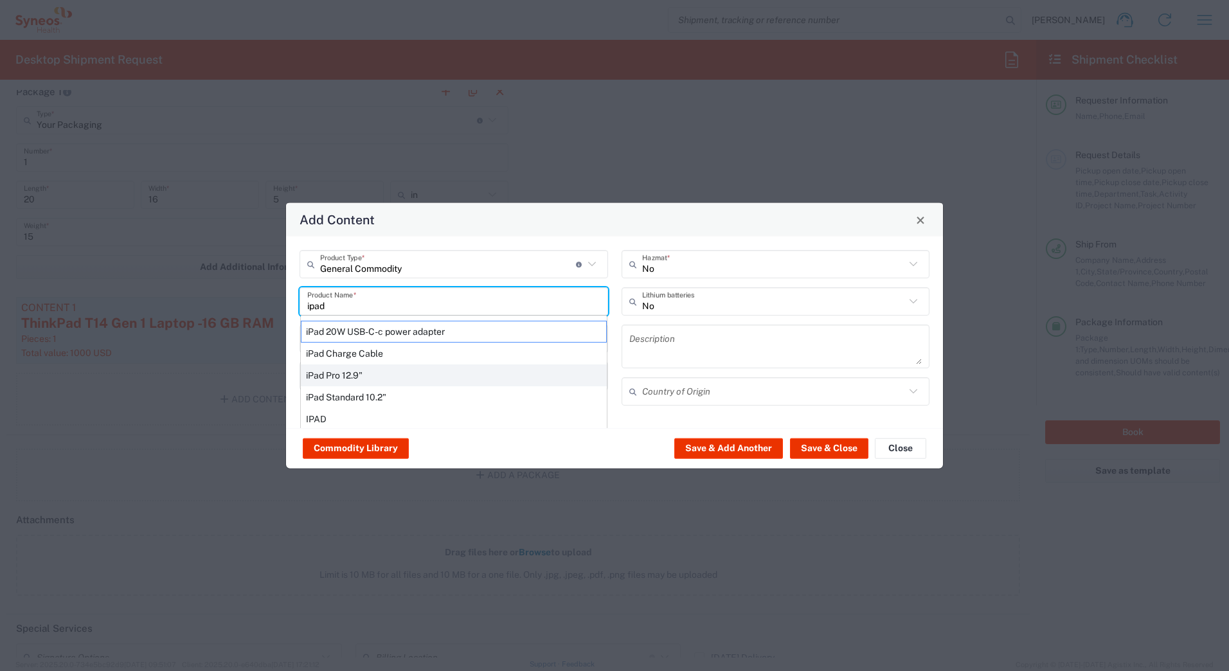
click at [335, 377] on div "iPad Pro 12.9"" at bounding box center [454, 376] width 306 height 22
type input "iPad Pro 12.9""
type input "1"
type textarea "iPad Pro 12.9""
type input "[GEOGRAPHIC_DATA]"
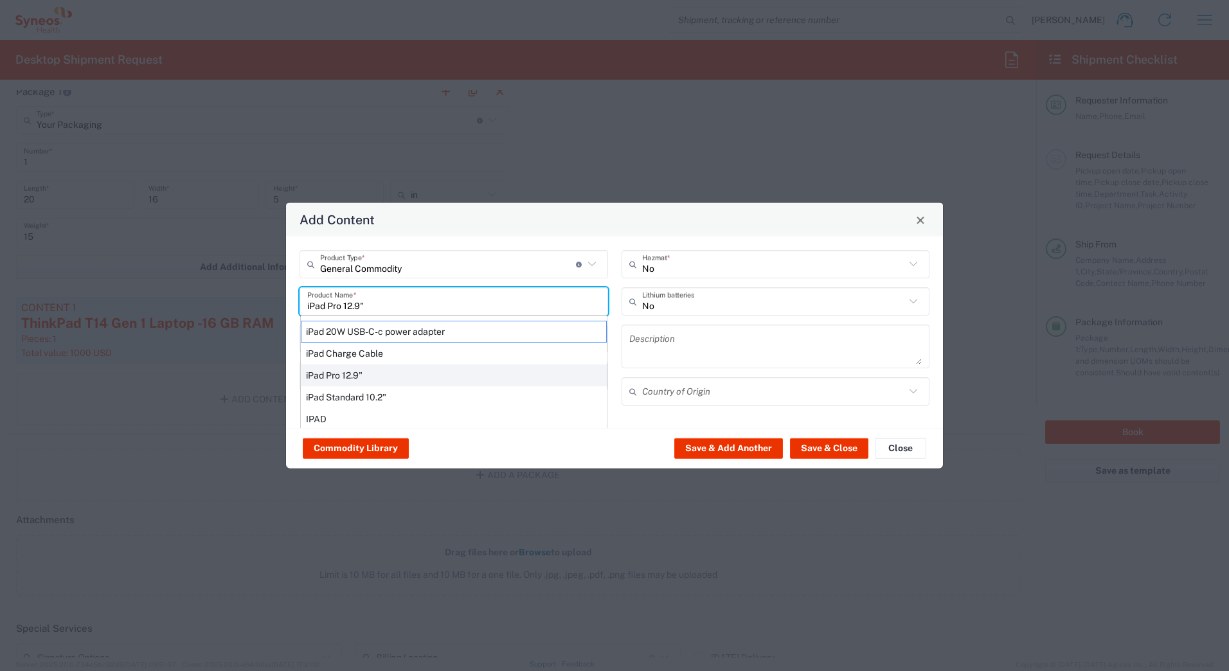
type input "Yes"
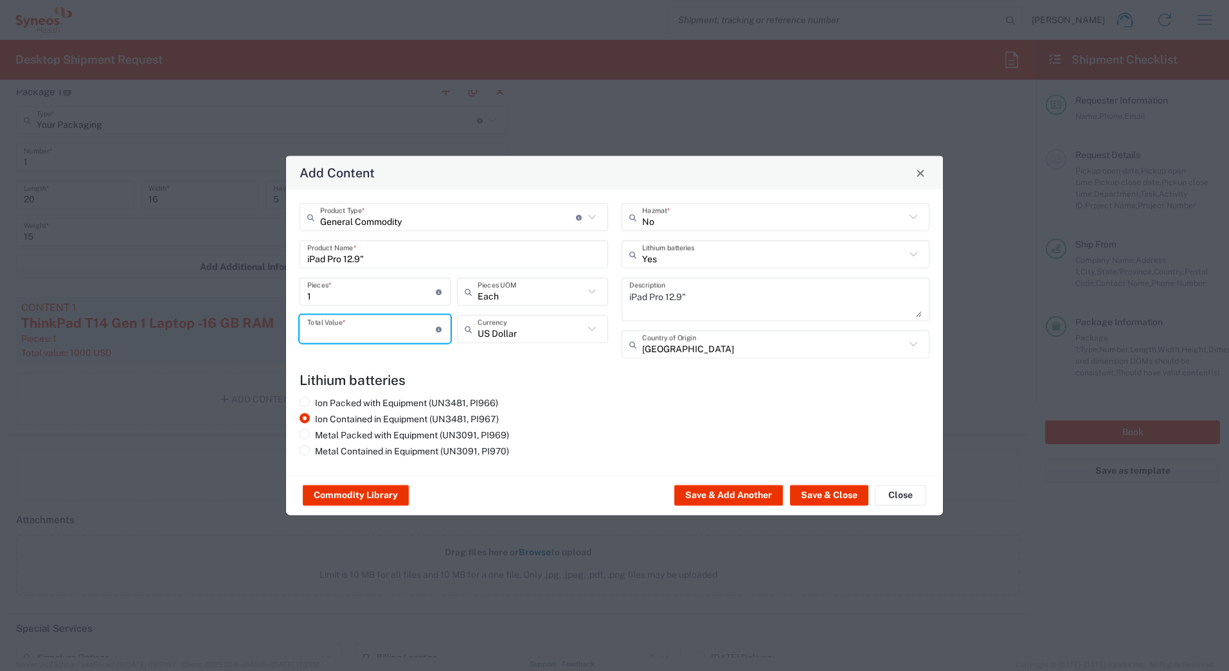
click at [325, 332] on input "number" at bounding box center [371, 329] width 129 height 23
type input "1000"
click at [830, 492] on button "Save & Close" at bounding box center [829, 495] width 78 height 21
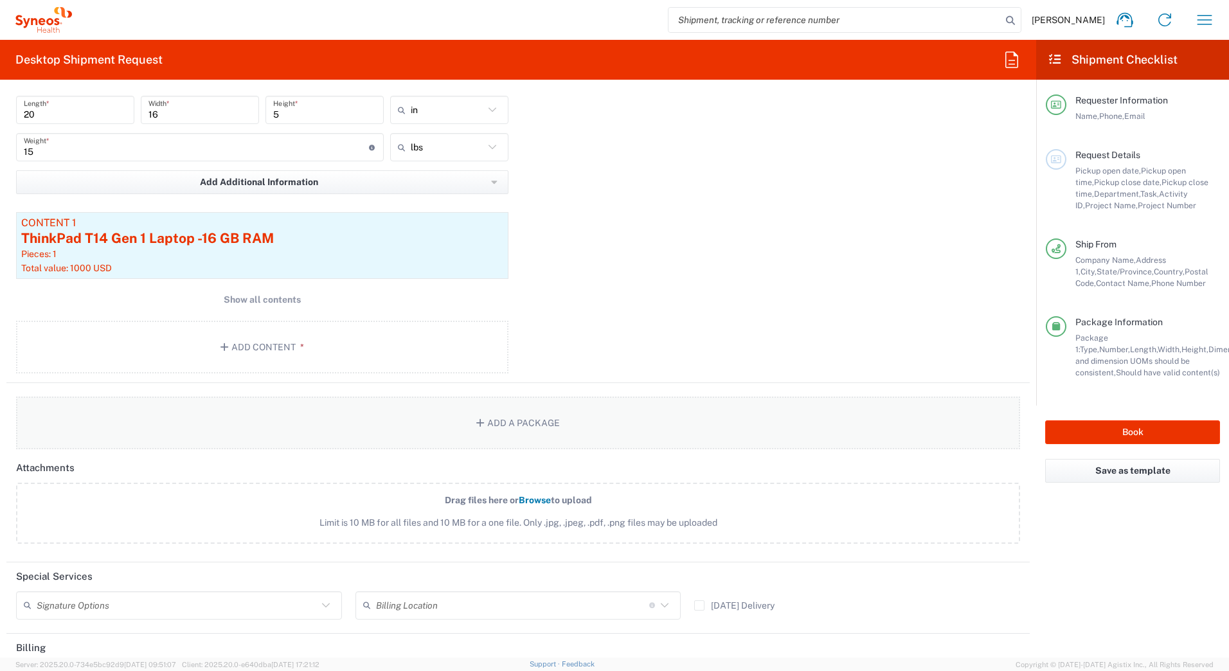
scroll to position [1538, 0]
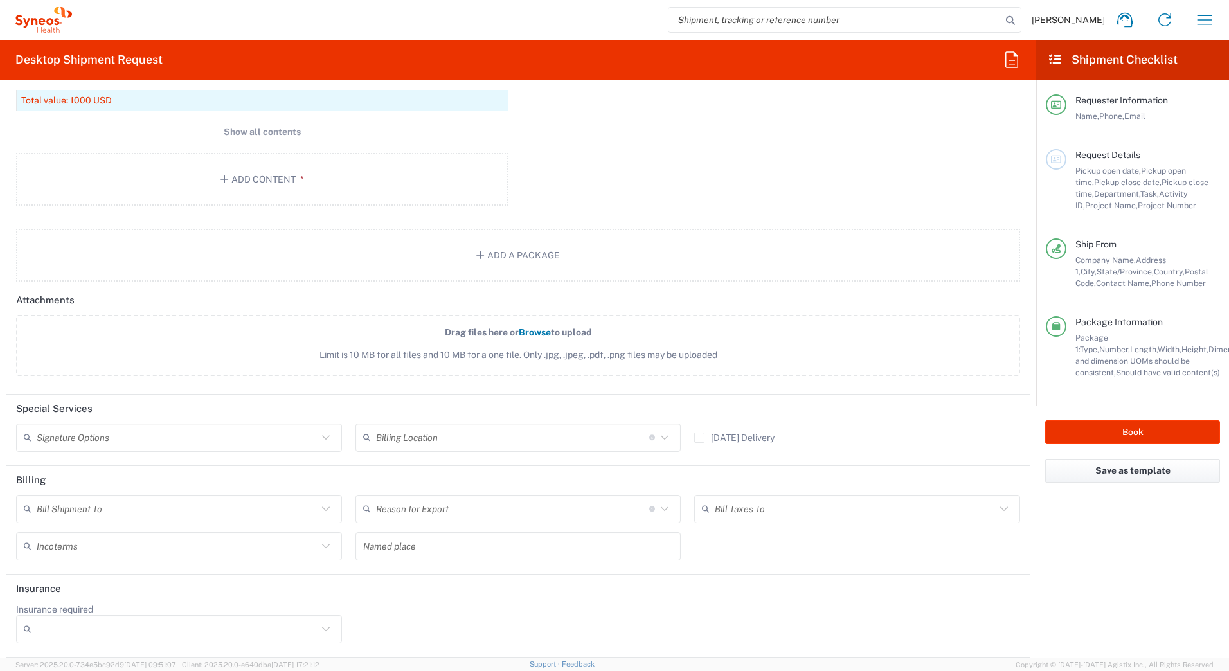
click at [54, 441] on input "text" at bounding box center [177, 437] width 281 height 23
click at [57, 463] on span "Adult Signature Required" at bounding box center [177, 466] width 320 height 20
type input "Adult Signature Required"
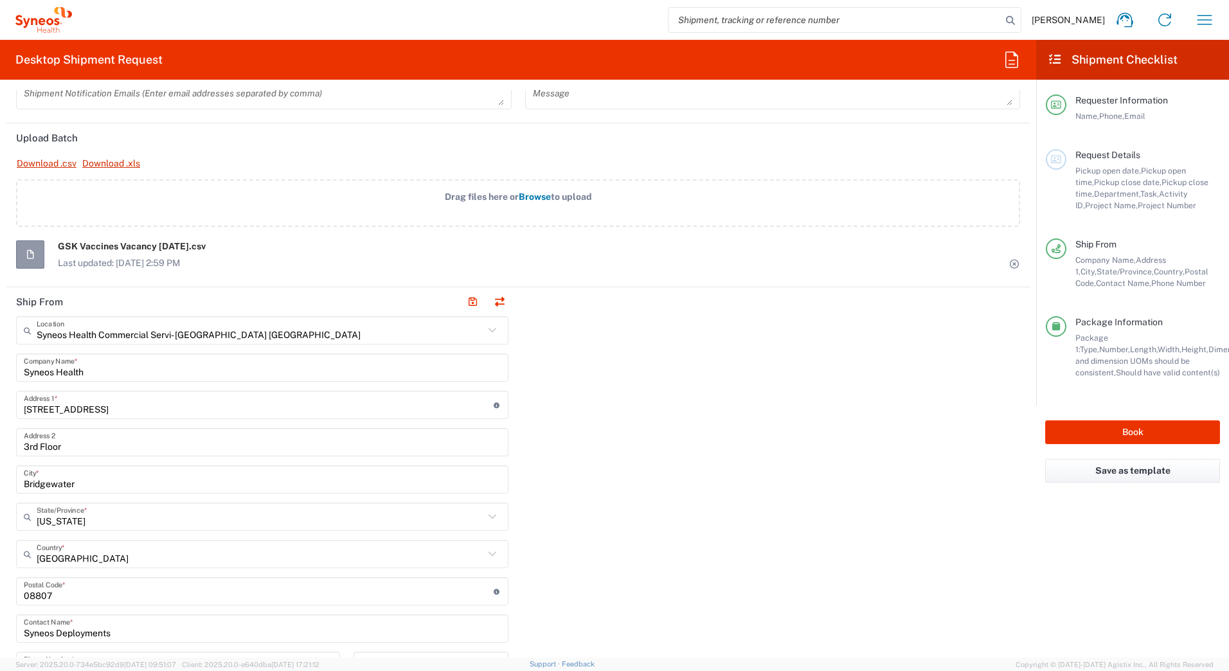
scroll to position [450, 0]
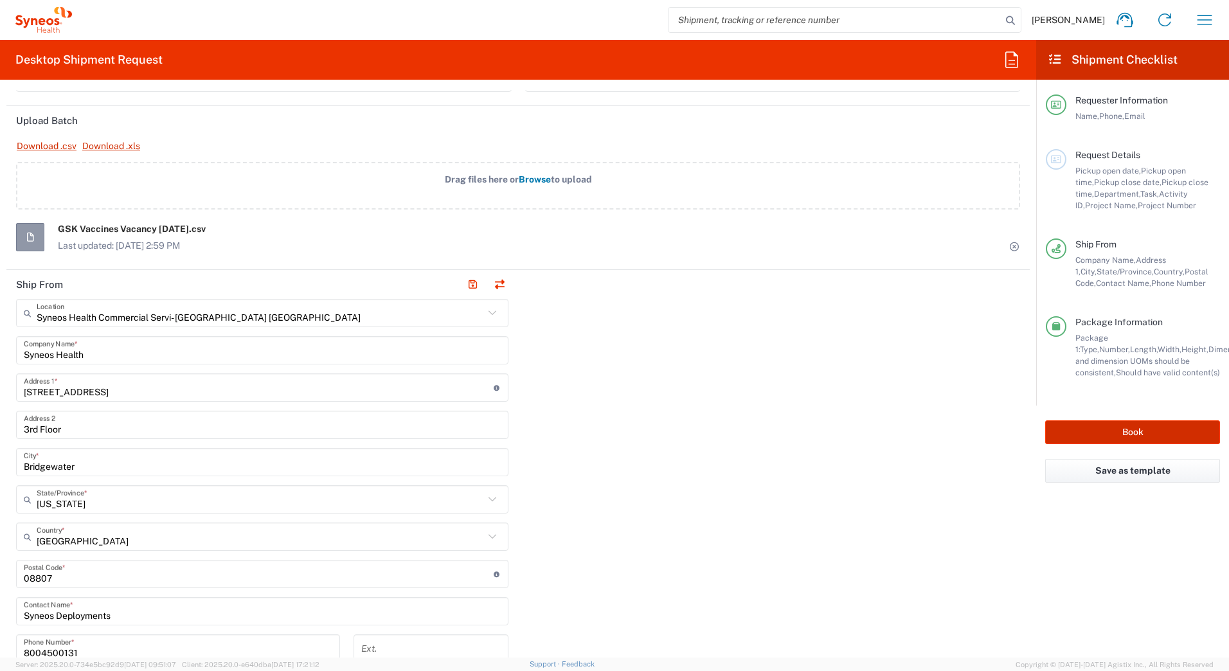
click at [1073, 433] on button "Book" at bounding box center [1132, 432] width 175 height 24
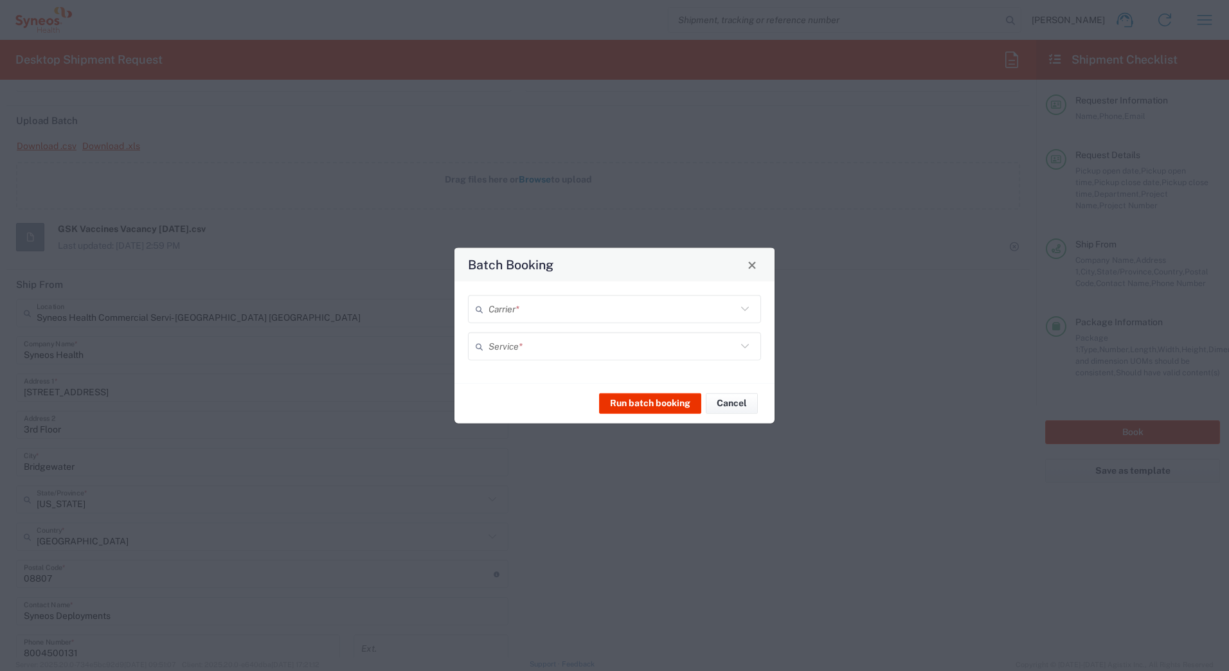
type input "7182"
click at [545, 311] on input "text" at bounding box center [613, 309] width 248 height 23
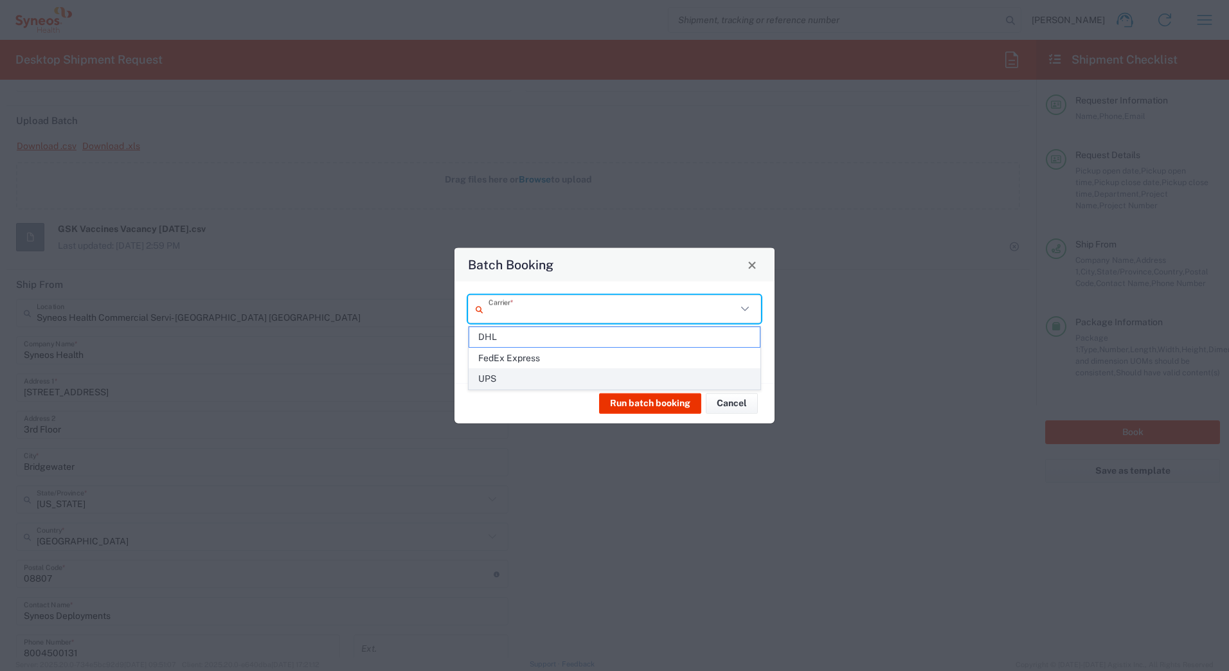
click at [523, 374] on span "UPS" at bounding box center [614, 379] width 291 height 20
type input "UPS"
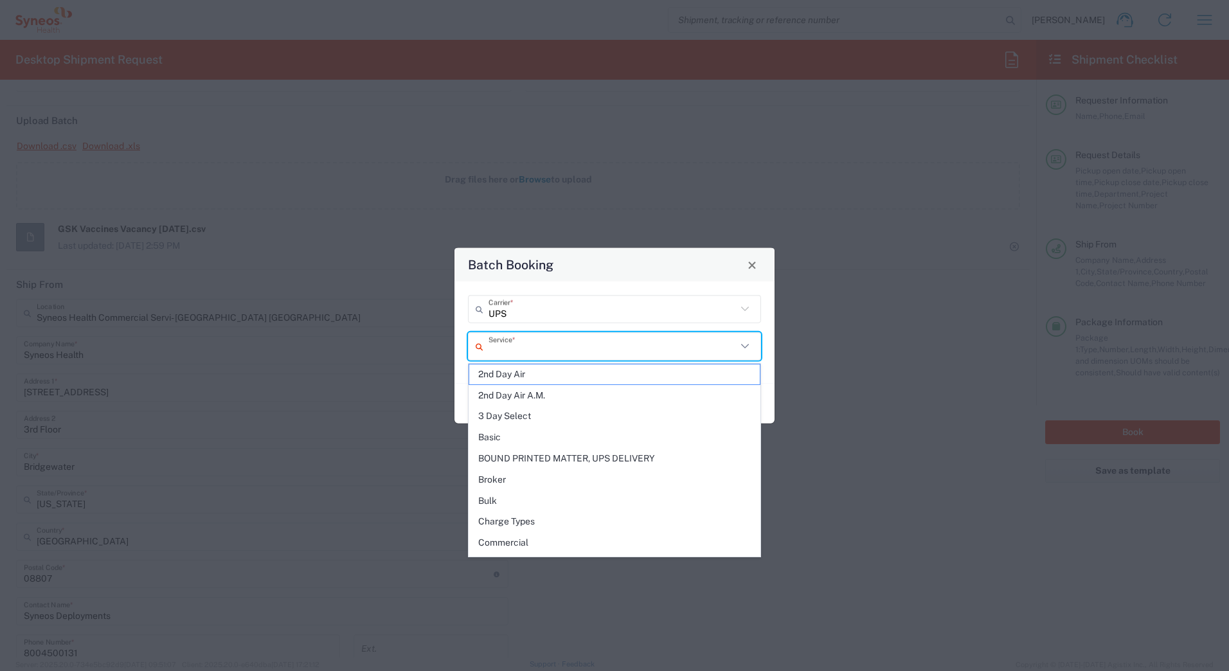
click at [517, 350] on input "text" at bounding box center [613, 346] width 248 height 23
click at [519, 451] on span "Next Day Air" at bounding box center [614, 454] width 291 height 20
type input "Next Day Air"
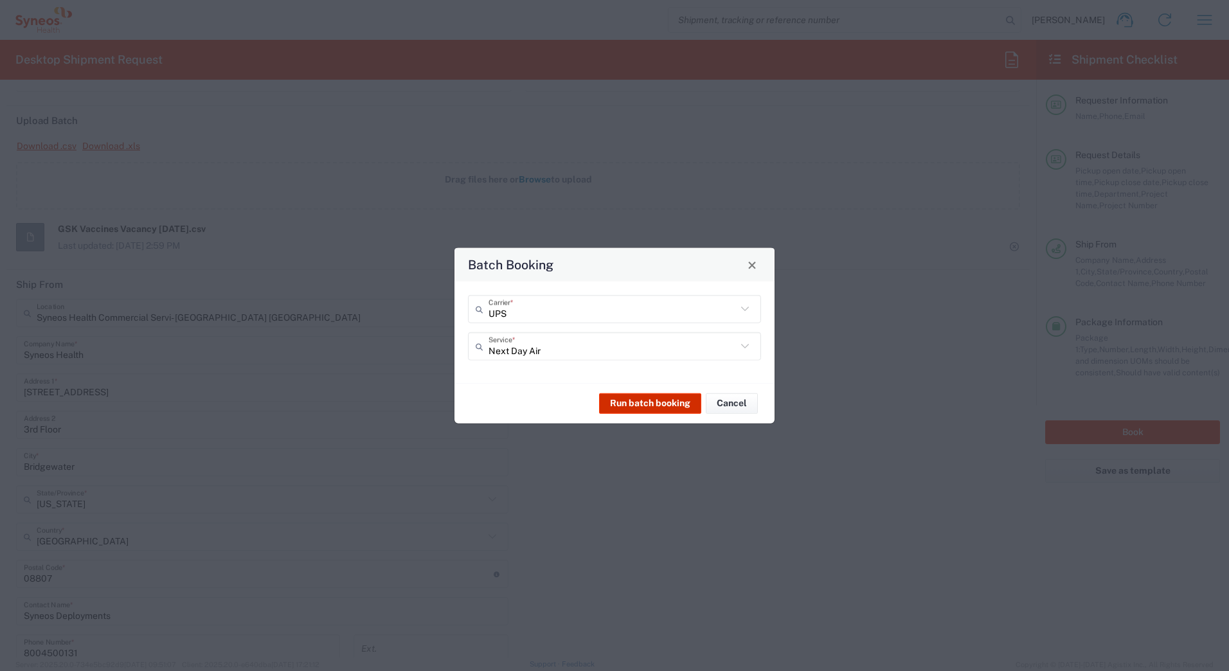
click at [623, 400] on button "Run batch booking" at bounding box center [650, 403] width 102 height 21
